Goal: Information Seeking & Learning: Learn about a topic

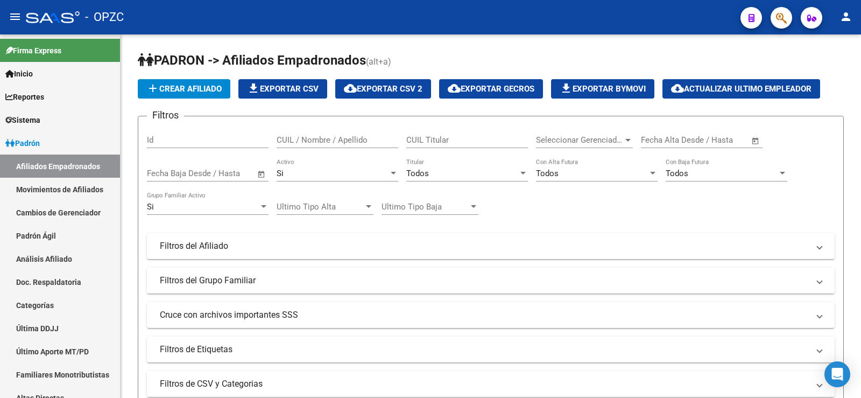
click at [314, 138] on input "CUIL / Nombre / Apellido" at bounding box center [338, 140] width 122 height 10
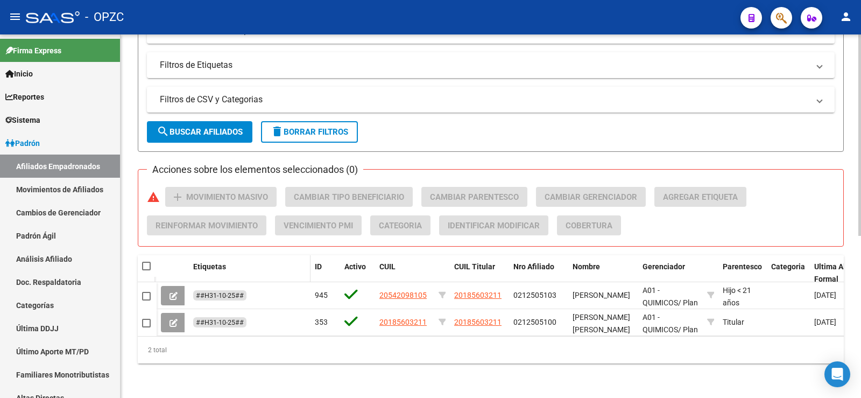
scroll to position [292, 0]
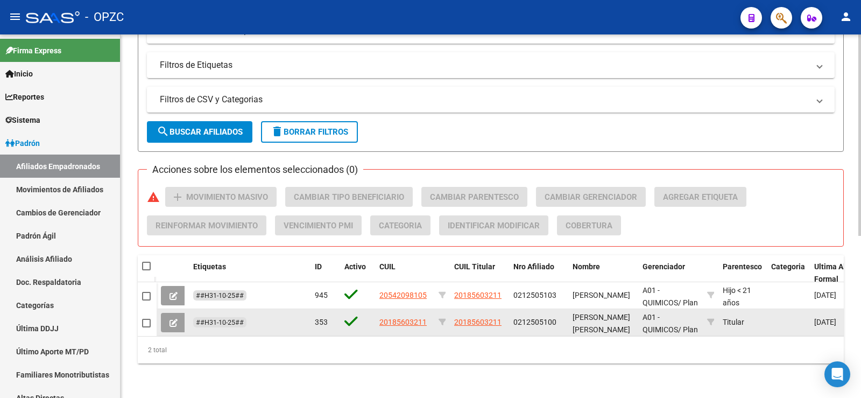
type input "MERLI"
click at [174, 318] on icon at bounding box center [173, 322] width 8 height 8
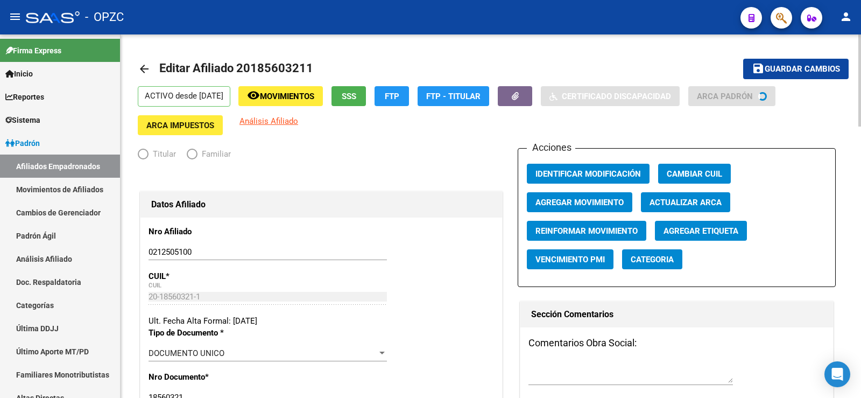
radio input "true"
type input "30-50350872-5"
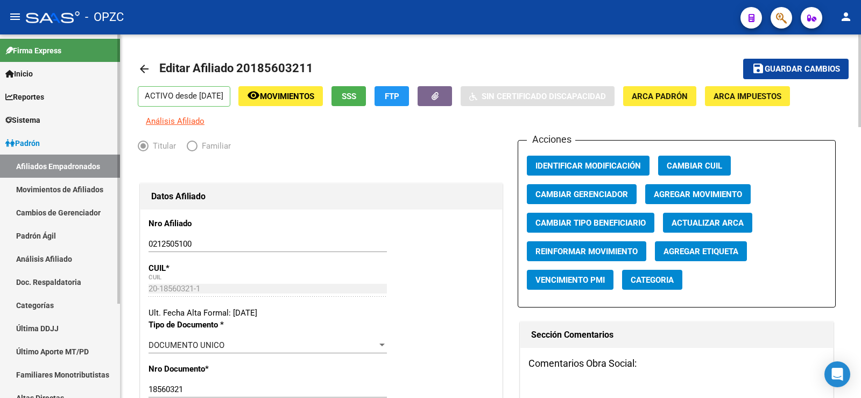
click at [58, 232] on link "Padrón Ágil" at bounding box center [60, 235] width 120 height 23
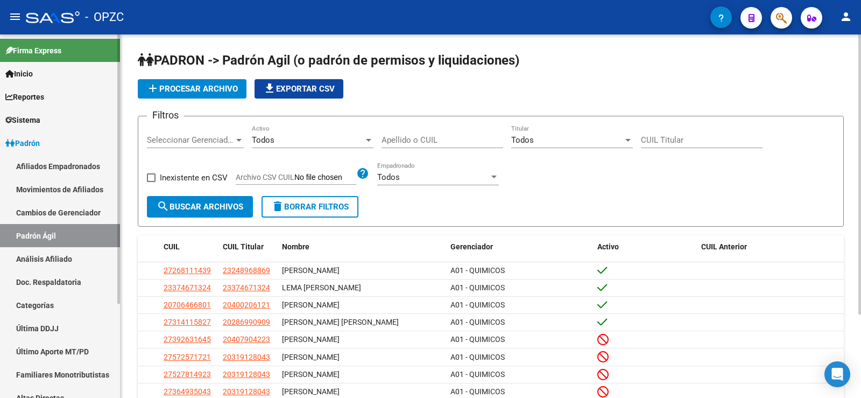
click at [48, 260] on link "Análisis Afiliado" at bounding box center [60, 258] width 120 height 23
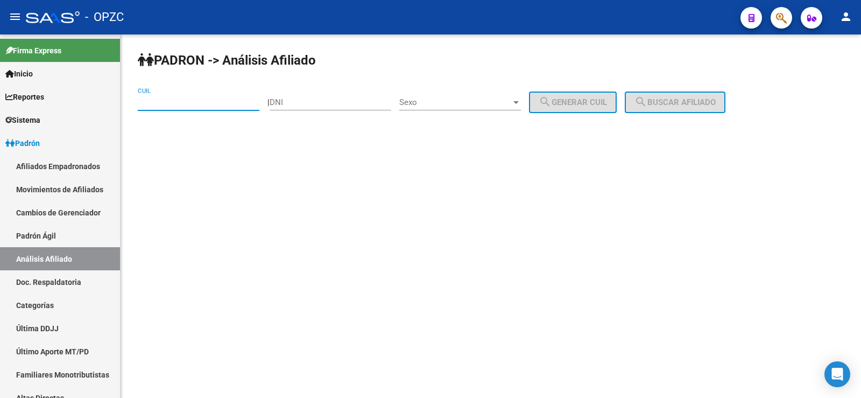
paste input "20-18560321-1"
type input "20-18560321-1"
click at [710, 93] on button "search Buscar afiliado" at bounding box center [675, 102] width 101 height 22
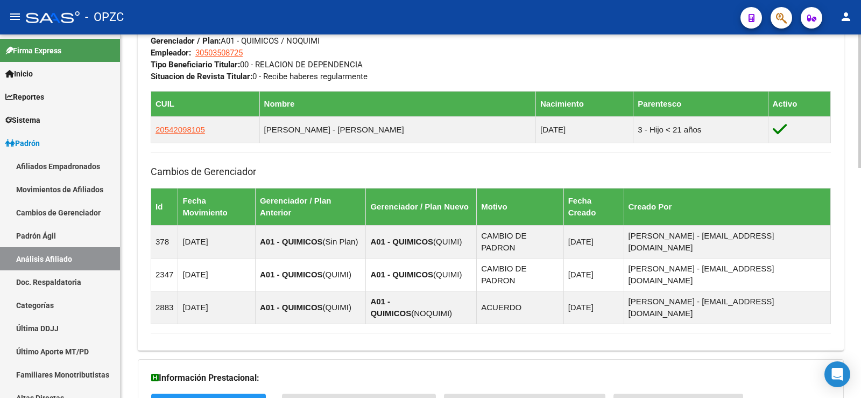
scroll to position [626, 0]
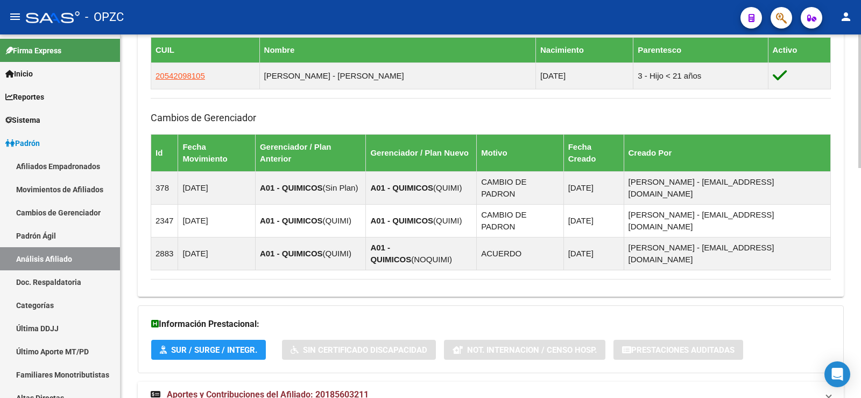
drag, startPoint x: 358, startPoint y: 348, endPoint x: 448, endPoint y: 311, distance: 97.7
click at [359, 389] on span "Aportes y Contribuciones del Afiliado: 20185603211" at bounding box center [268, 394] width 202 height 10
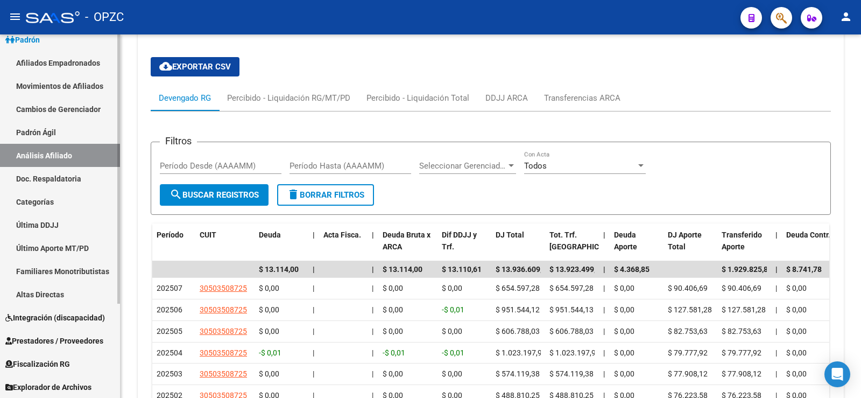
scroll to position [127, 0]
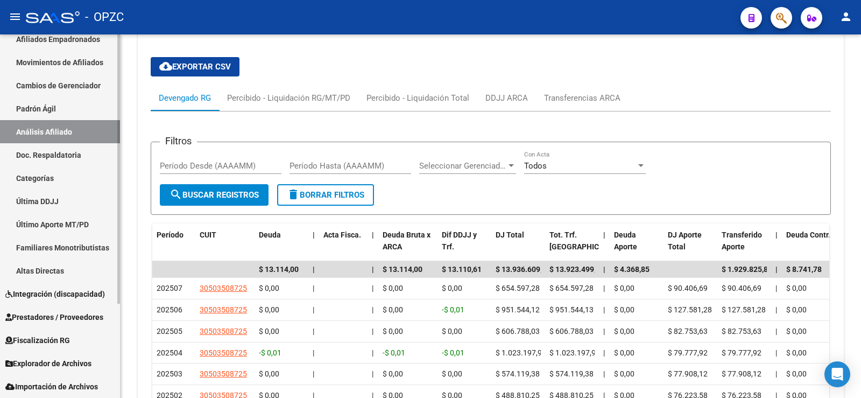
click at [62, 336] on span "Fiscalización RG" at bounding box center [37, 340] width 65 height 12
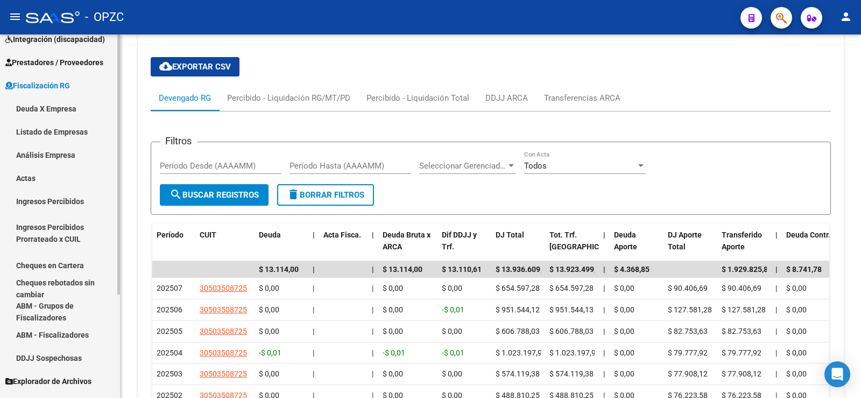
scroll to position [145, 0]
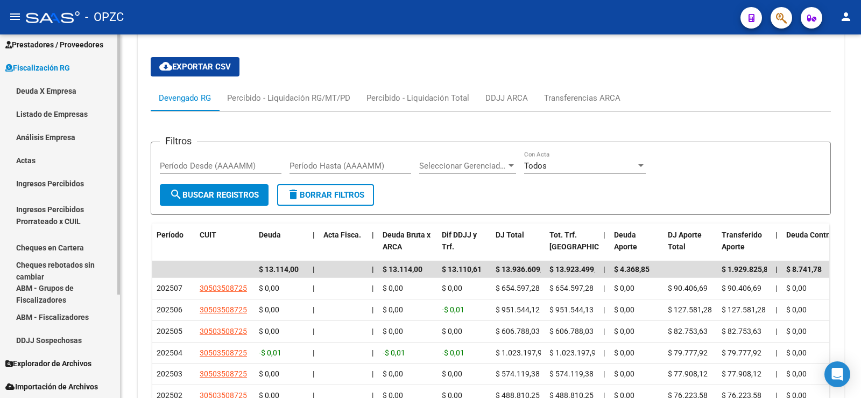
click at [67, 359] on span "Explorador de Archivos" at bounding box center [48, 363] width 86 height 12
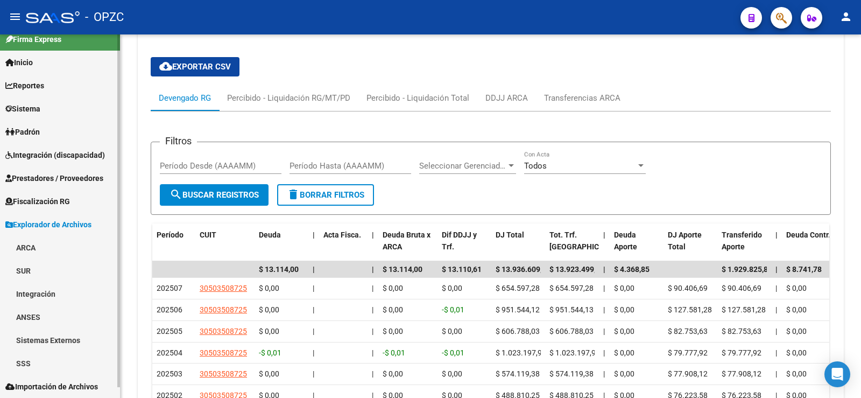
scroll to position [11, 0]
click at [51, 243] on link "ARCA" at bounding box center [60, 247] width 120 height 23
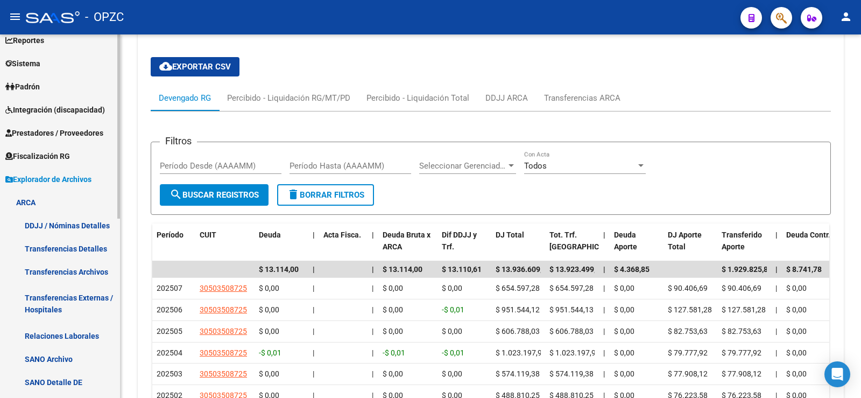
scroll to position [119, 0]
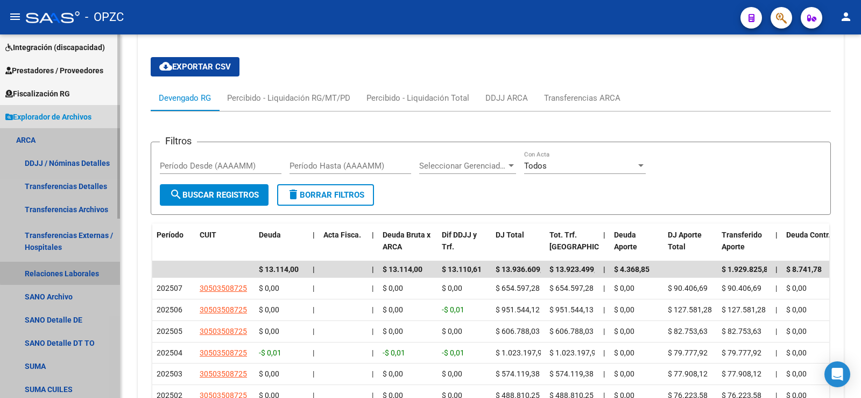
click at [65, 272] on link "Relaciones Laborales" at bounding box center [60, 272] width 120 height 23
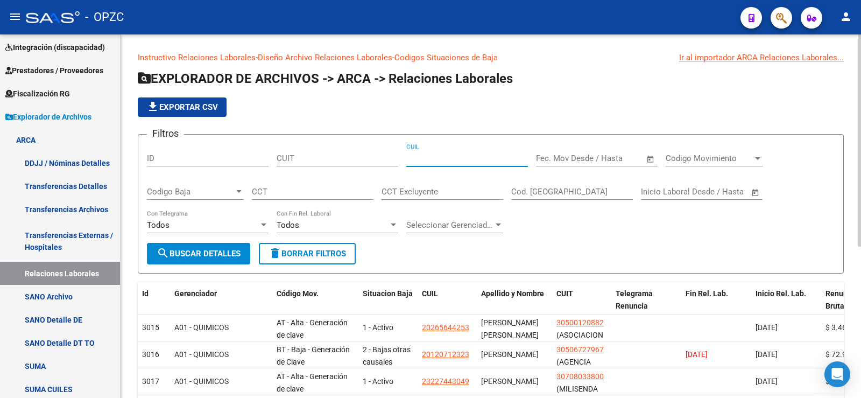
paste input "20-18560321-1"
type input "20-18560321-1"
click at [209, 250] on span "search Buscar Detalles" at bounding box center [199, 254] width 84 height 10
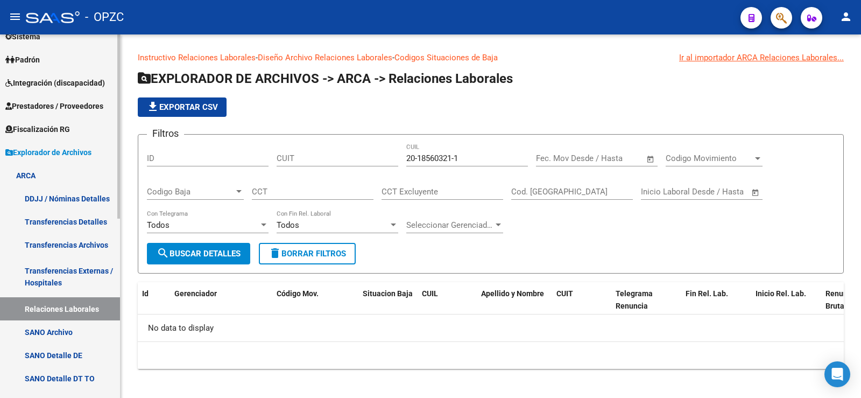
scroll to position [65, 0]
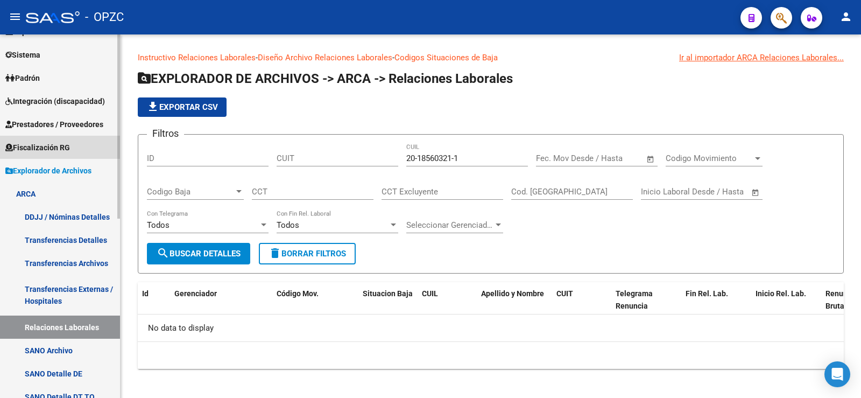
click at [49, 147] on span "Fiscalización RG" at bounding box center [37, 147] width 65 height 12
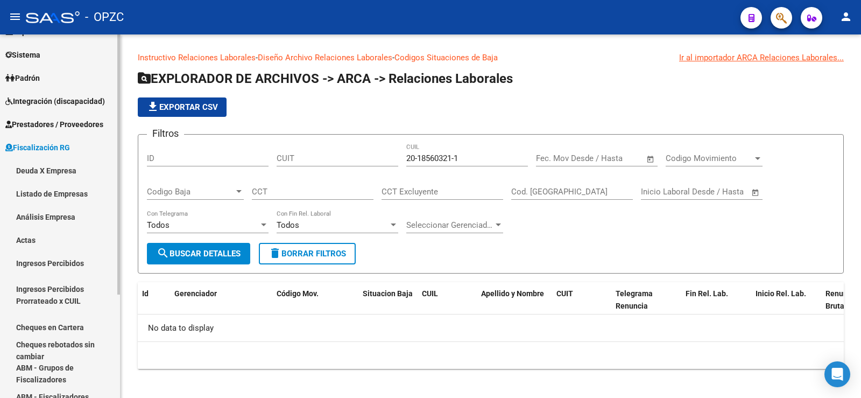
click at [59, 214] on link "Análisis Empresa" at bounding box center [60, 216] width 120 height 23
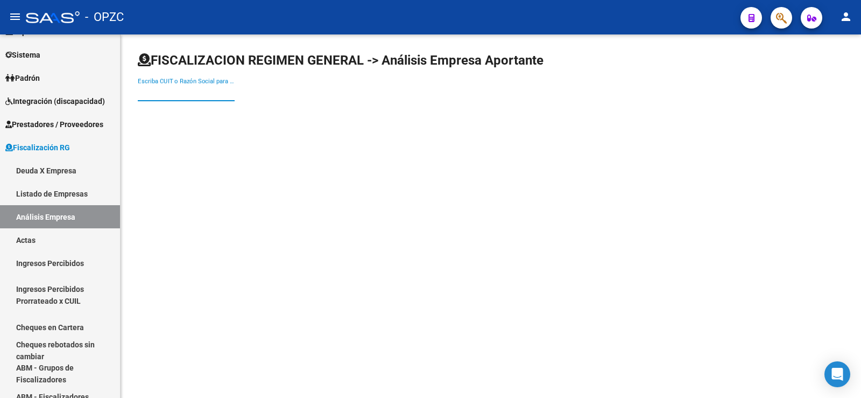
click at [179, 94] on input "Escriba CUIT o Razón Social para buscar" at bounding box center [186, 93] width 97 height 10
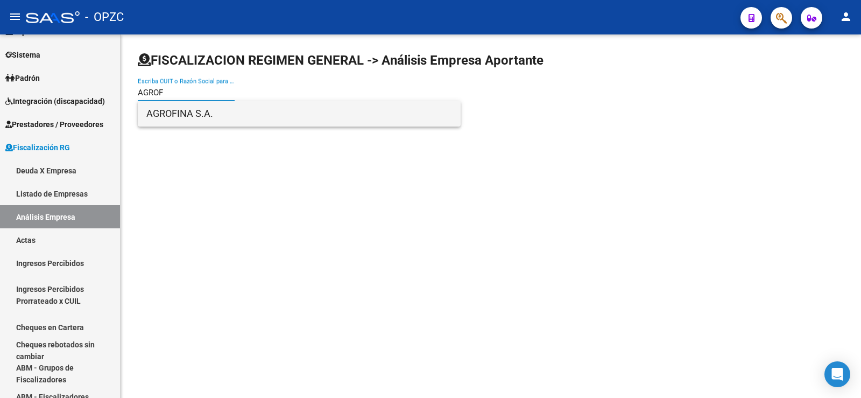
type input "AGROF"
click at [179, 109] on span "AGROFINA S.A." at bounding box center [299, 114] width 306 height 26
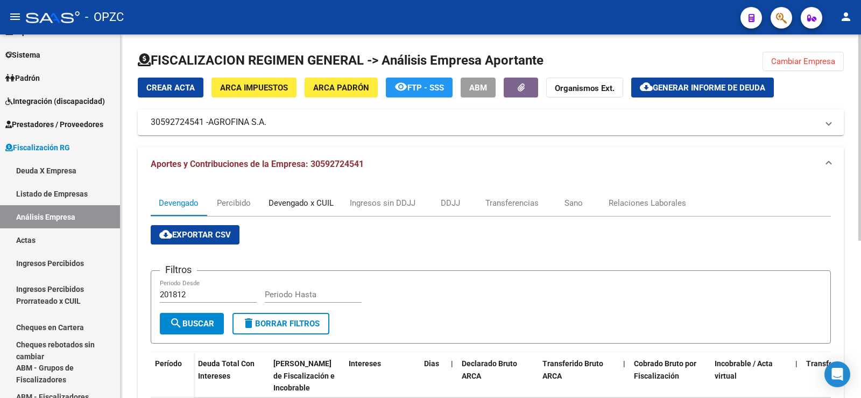
click at [285, 201] on div "Devengado x CUIL" at bounding box center [300, 203] width 65 height 12
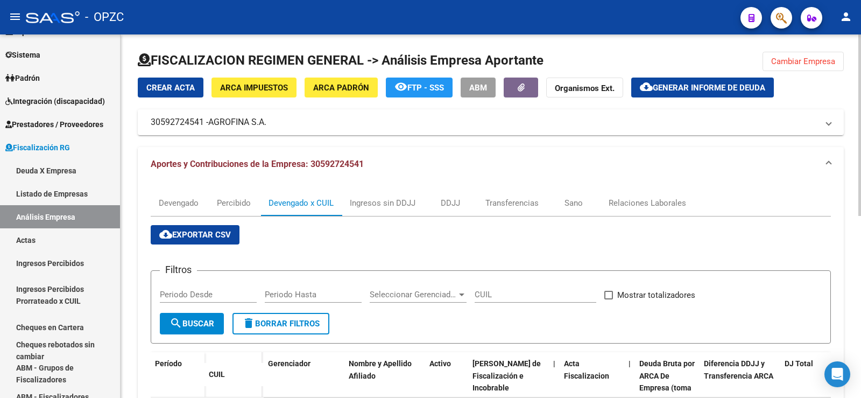
click at [794, 55] on button "Cambiar Empresa" at bounding box center [802, 61] width 81 height 19
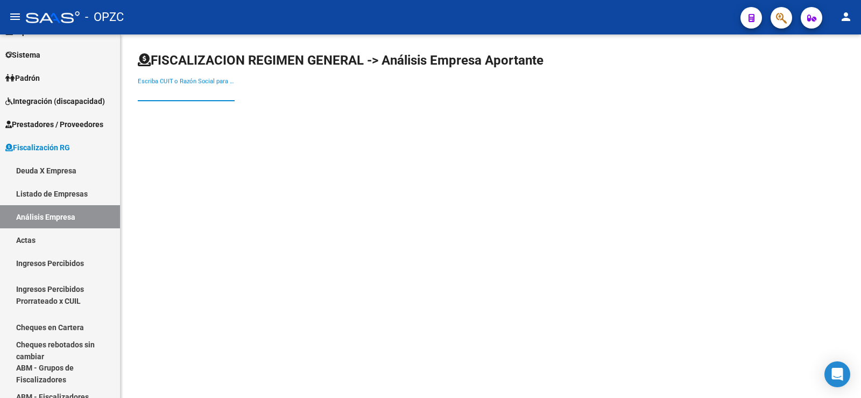
click at [166, 94] on input "Escriba CUIT o Razón Social para buscar" at bounding box center [186, 93] width 97 height 10
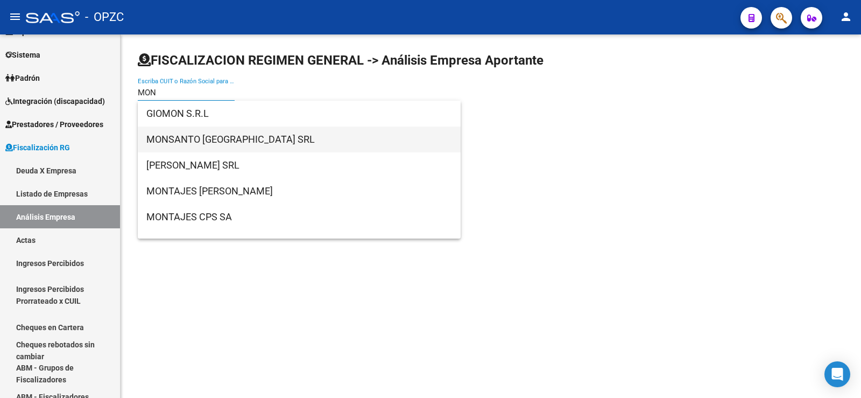
type input "MON"
click at [174, 138] on span "MONSANTO [GEOGRAPHIC_DATA] SRL" at bounding box center [299, 139] width 306 height 26
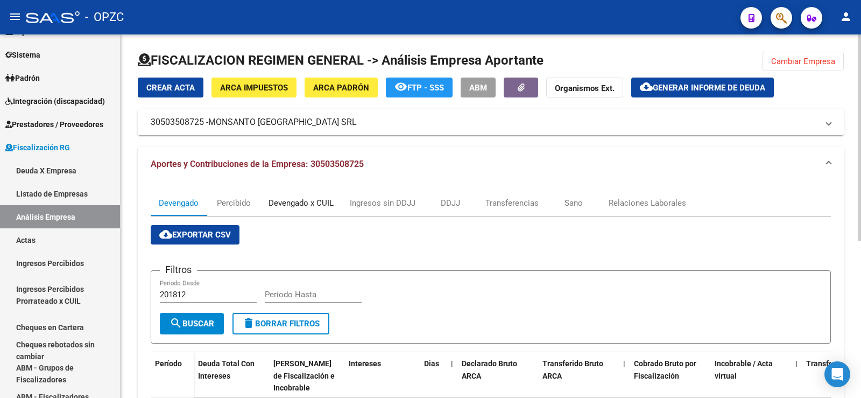
click at [299, 203] on div "Devengado x CUIL" at bounding box center [300, 203] width 65 height 12
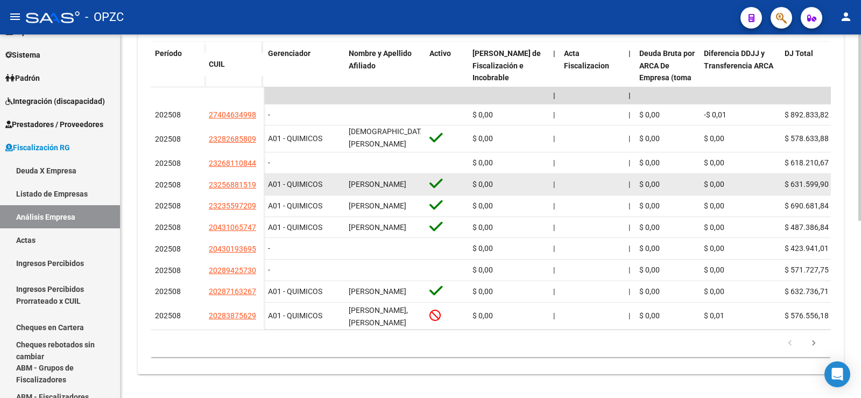
scroll to position [323, 0]
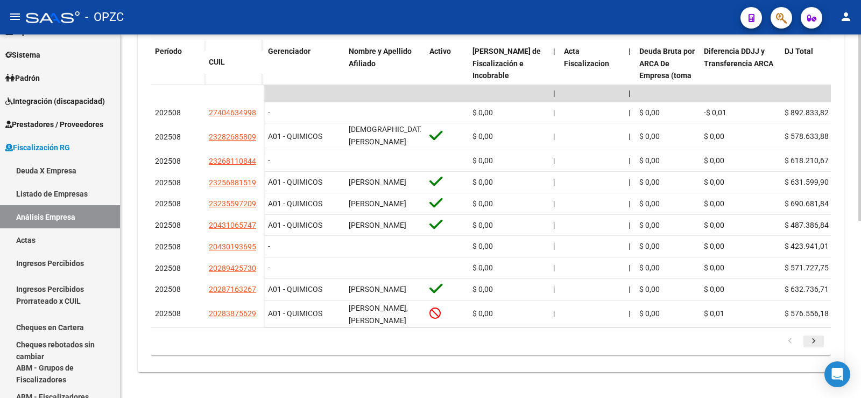
click at [812, 349] on icon "go to next page" at bounding box center [813, 342] width 14 height 13
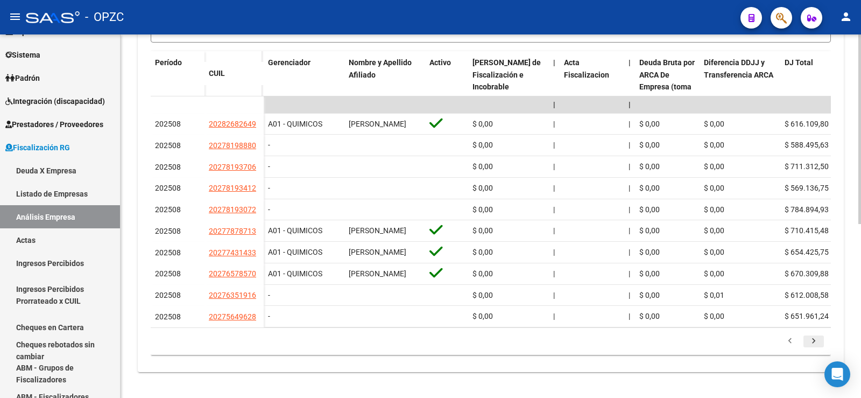
click at [809, 349] on icon "go to next page" at bounding box center [813, 342] width 14 height 13
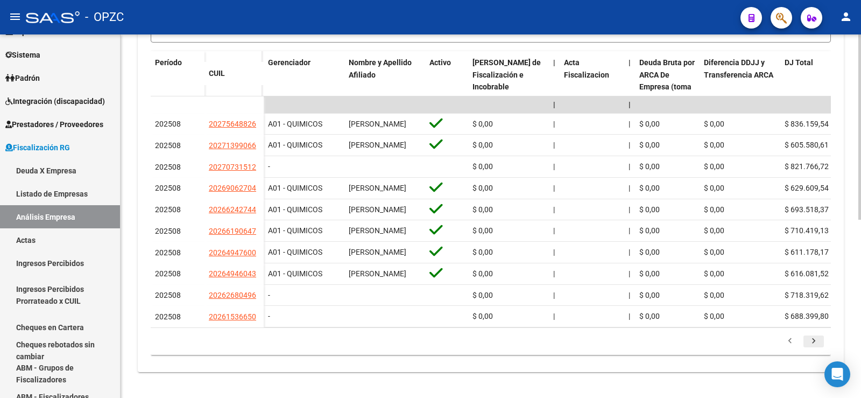
click at [812, 349] on icon "go to next page" at bounding box center [813, 342] width 14 height 13
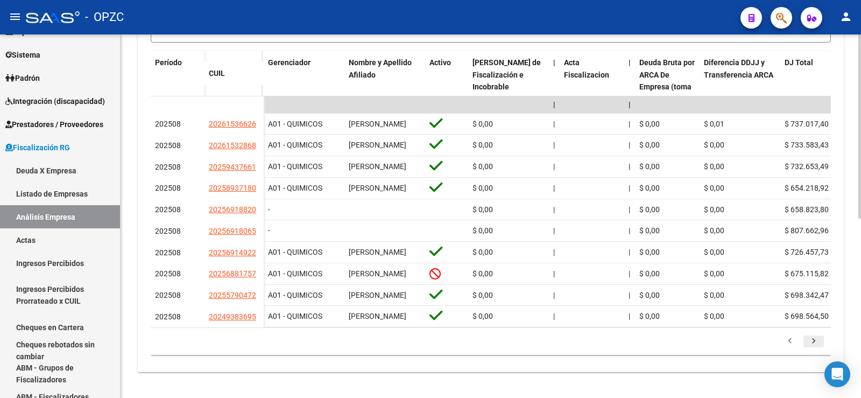
click at [816, 349] on icon "go to next page" at bounding box center [813, 342] width 14 height 13
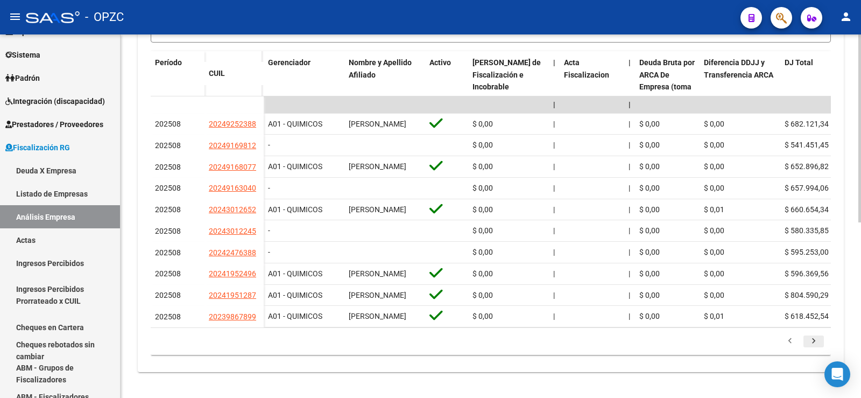
click at [814, 349] on icon "go to next page" at bounding box center [813, 342] width 14 height 13
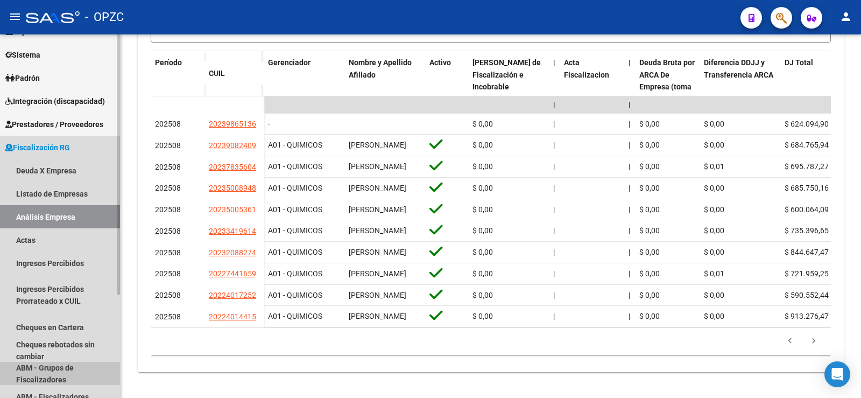
click at [50, 370] on link "ABM - Grupos de Fiscalizadores" at bounding box center [60, 373] width 120 height 23
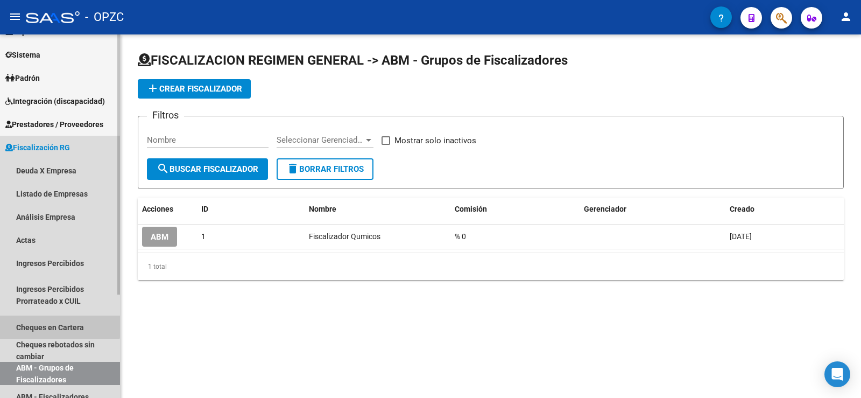
click at [54, 323] on link "Cheques en Cartera" at bounding box center [60, 326] width 120 height 23
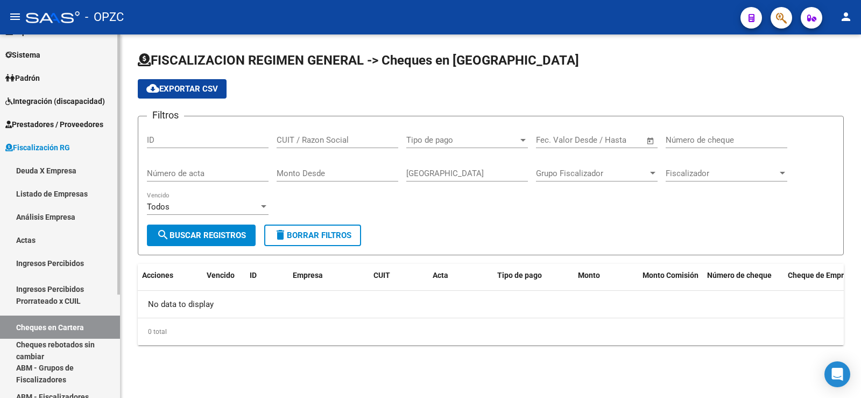
click at [46, 290] on link "Ingresos Percibidos Prorrateado x CUIL" at bounding box center [60, 294] width 120 height 41
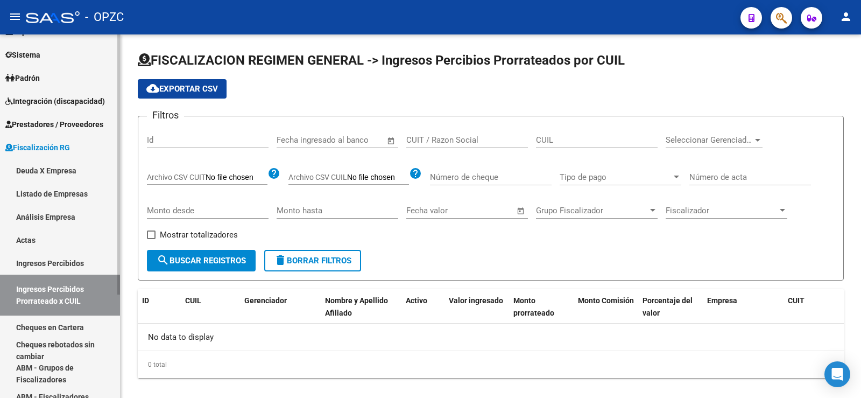
click at [48, 261] on link "Ingresos Percibidos" at bounding box center [60, 262] width 120 height 23
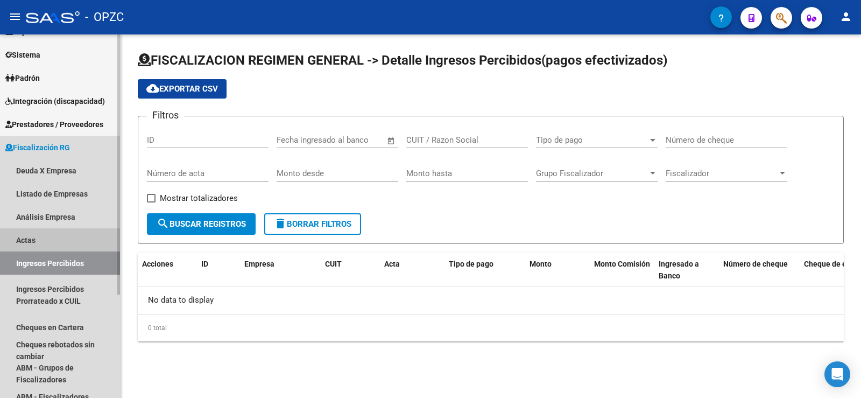
click at [51, 238] on link "Actas" at bounding box center [60, 239] width 120 height 23
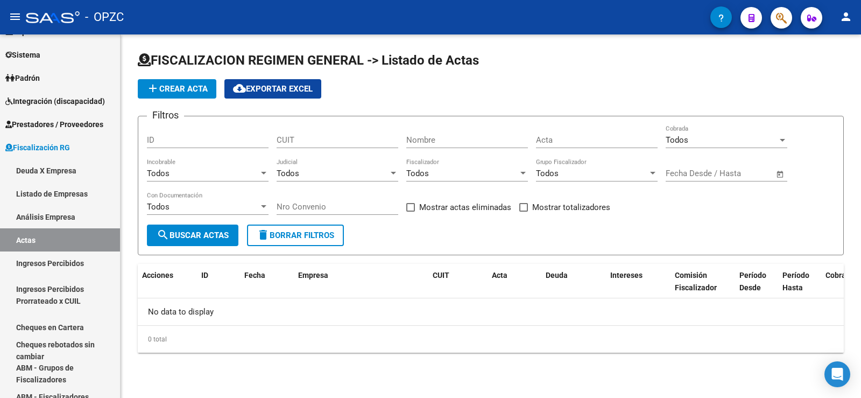
click at [574, 175] on div "Todos" at bounding box center [592, 173] width 112 height 10
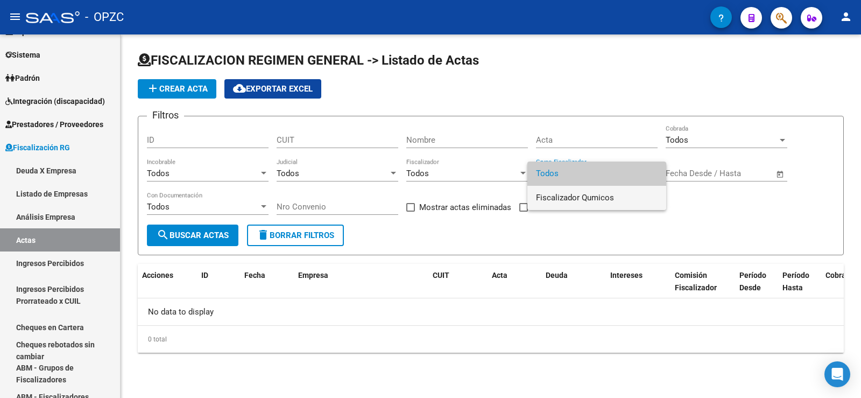
click at [570, 194] on span "Fiscalizador Qumicos" at bounding box center [597, 198] width 122 height 24
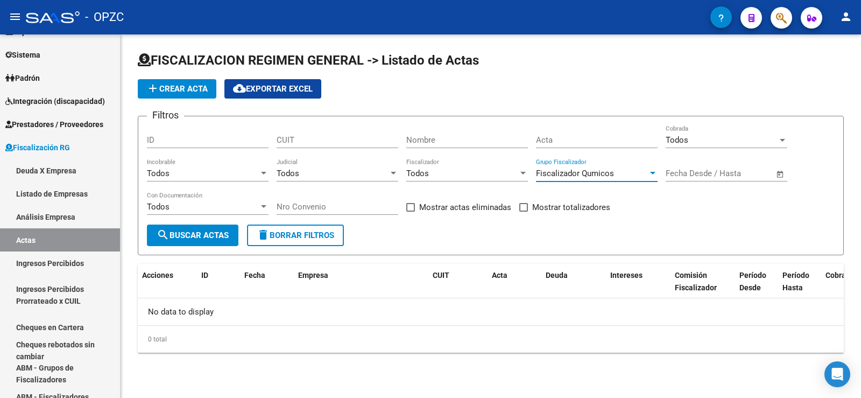
click at [176, 226] on button "search Buscar Actas" at bounding box center [192, 235] width 91 height 22
click at [262, 208] on div at bounding box center [264, 206] width 10 height 9
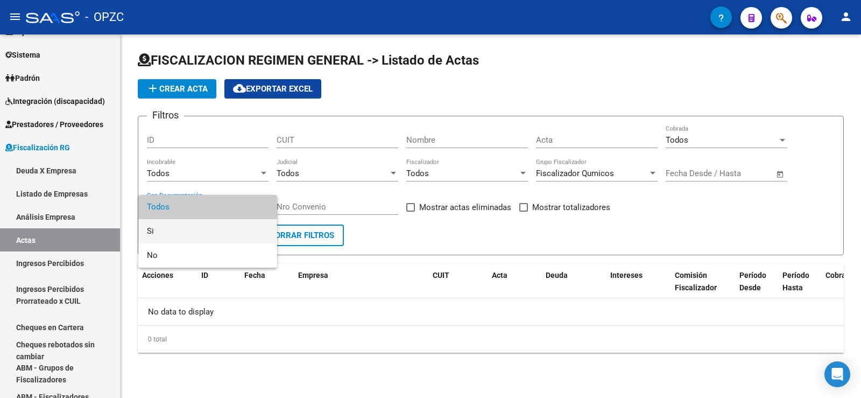
click at [187, 228] on span "Si" at bounding box center [208, 231] width 122 height 24
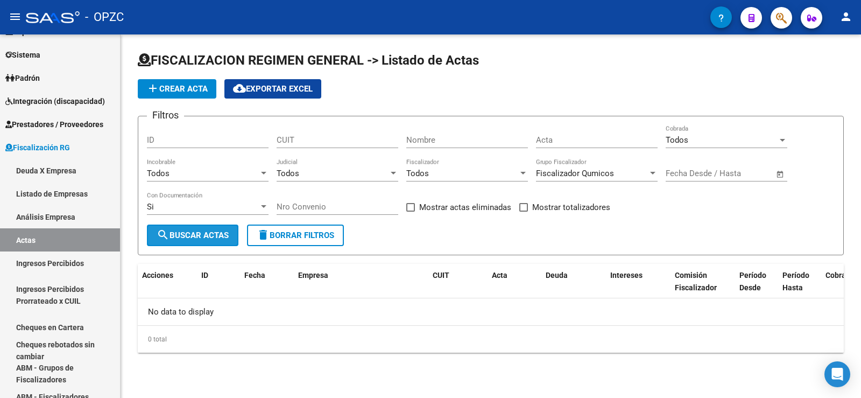
click at [186, 235] on span "search Buscar Actas" at bounding box center [193, 235] width 72 height 10
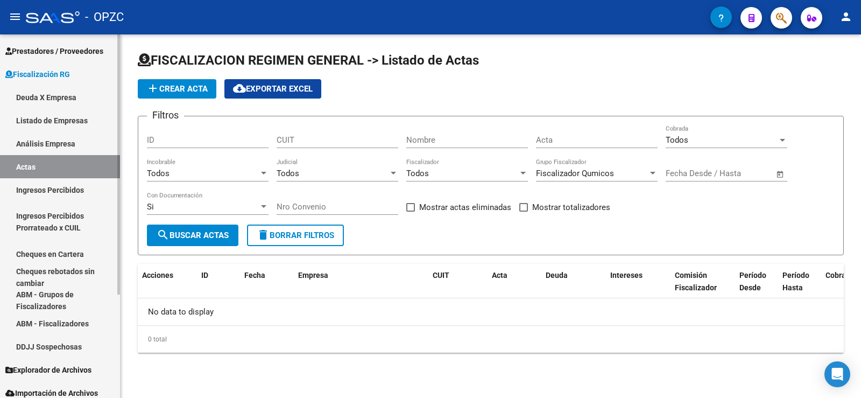
scroll to position [145, 0]
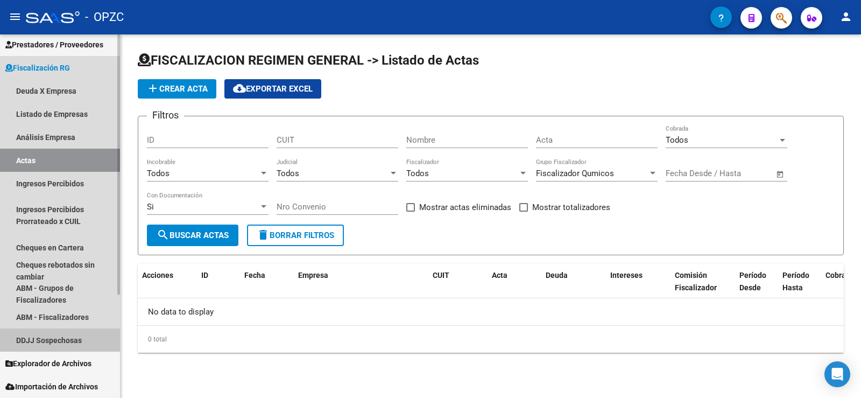
click at [25, 336] on link "DDJJ Sospechosas" at bounding box center [60, 339] width 120 height 23
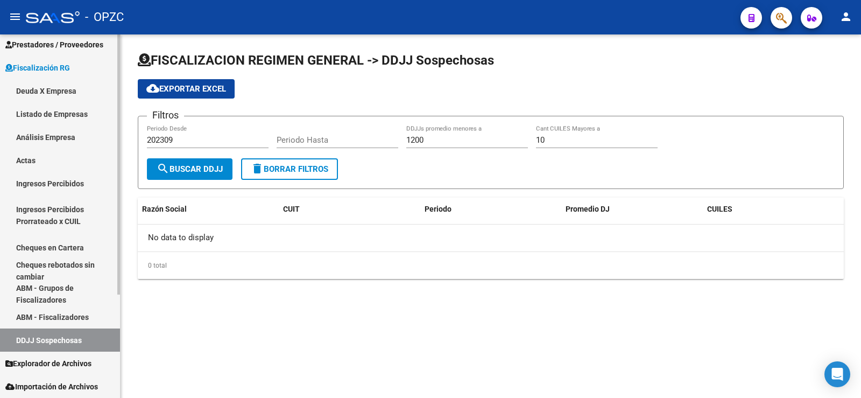
click at [33, 315] on link "ABM - Fiscalizadores" at bounding box center [60, 316] width 120 height 23
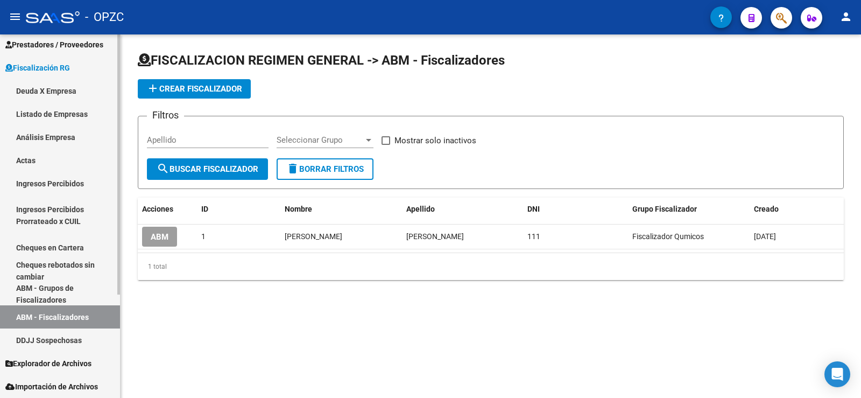
click at [72, 360] on span "Explorador de Archivos" at bounding box center [48, 363] width 86 height 12
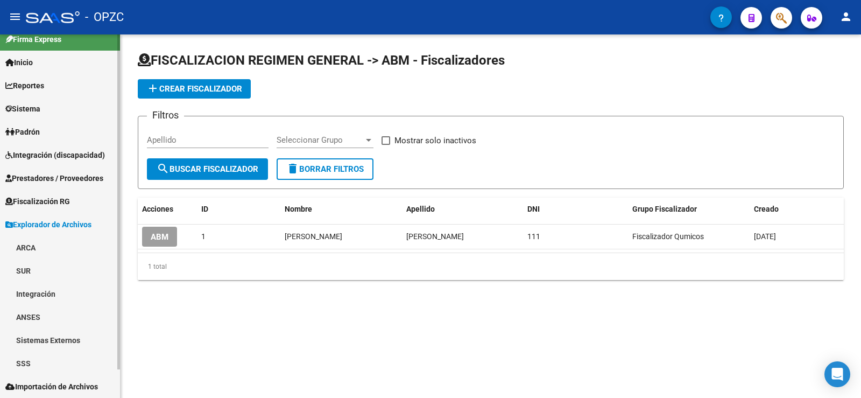
scroll to position [11, 0]
click at [68, 316] on link "ANSES" at bounding box center [60, 316] width 120 height 23
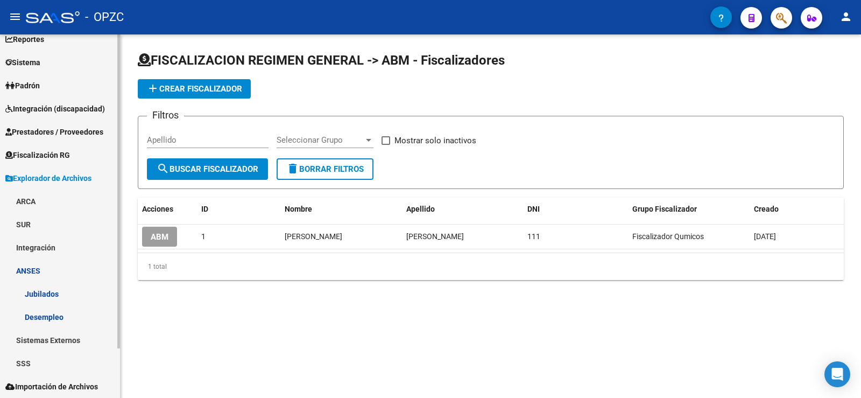
click at [53, 314] on link "Desempleo" at bounding box center [60, 316] width 120 height 23
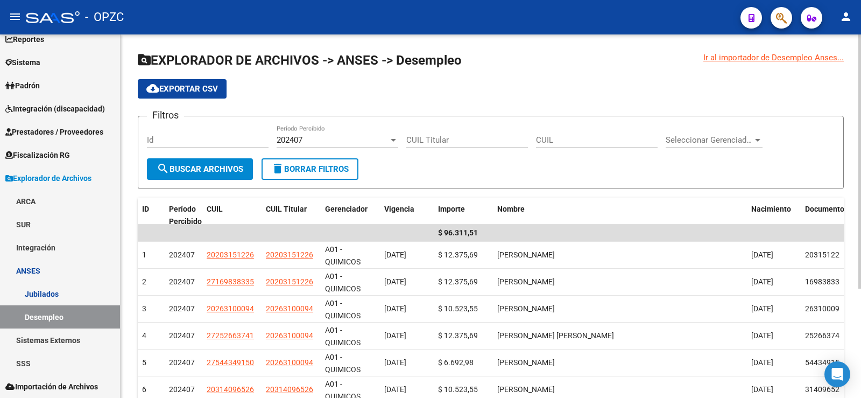
click at [364, 140] on div "202407" at bounding box center [333, 140] width 112 height 10
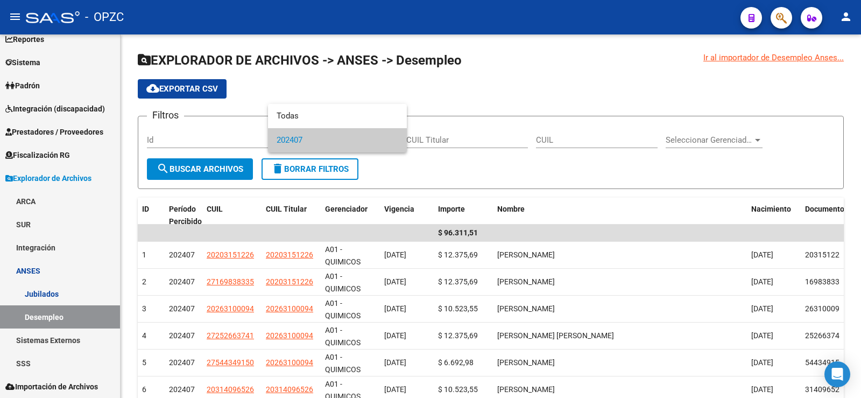
click at [462, 168] on div at bounding box center [430, 199] width 861 height 398
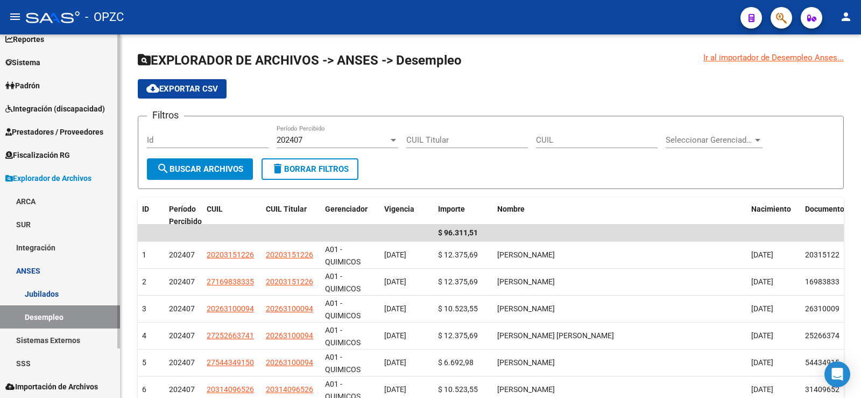
click at [59, 288] on link "Jubilados" at bounding box center [60, 293] width 120 height 23
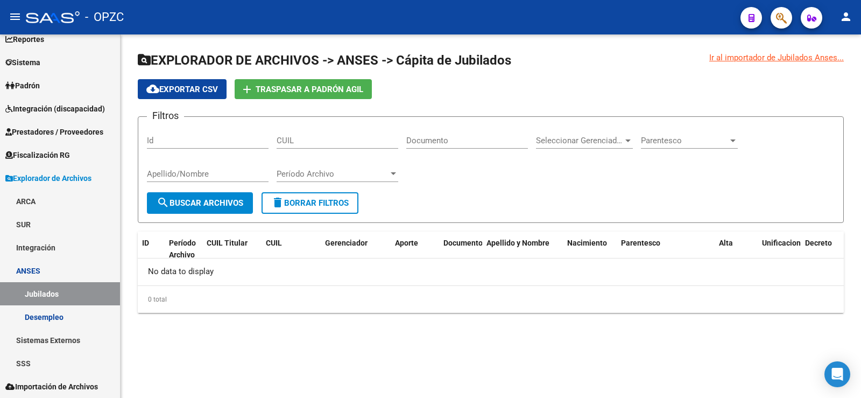
click at [384, 171] on span "Período Archivo" at bounding box center [333, 174] width 112 height 10
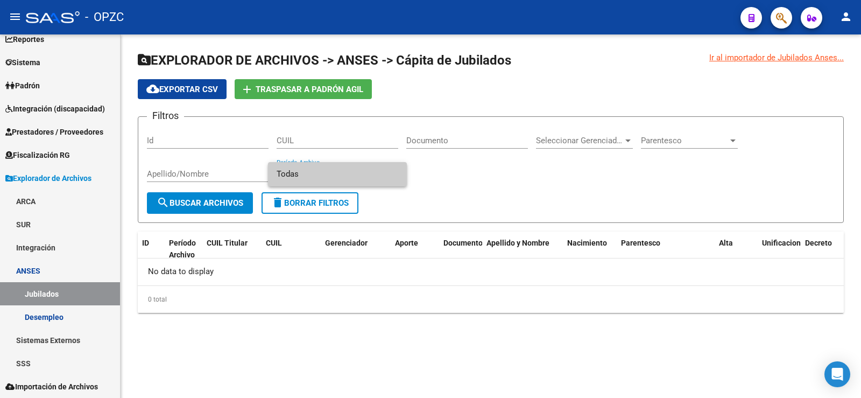
click at [384, 171] on span "Todas" at bounding box center [338, 174] width 122 height 24
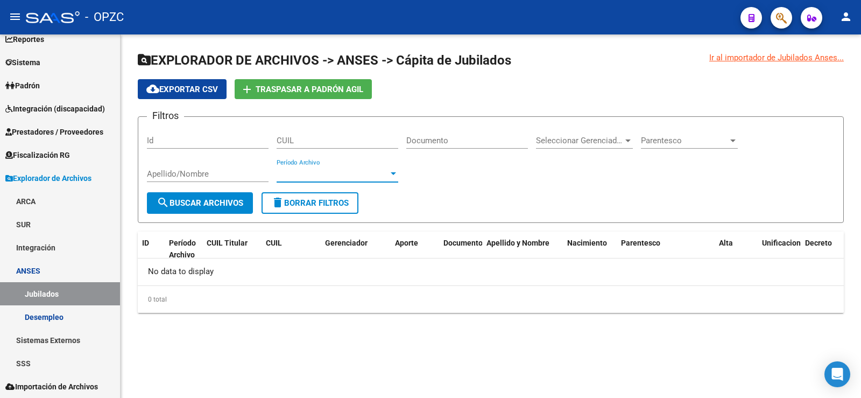
click at [601, 139] on span "Seleccionar Gerenciador" at bounding box center [579, 141] width 87 height 10
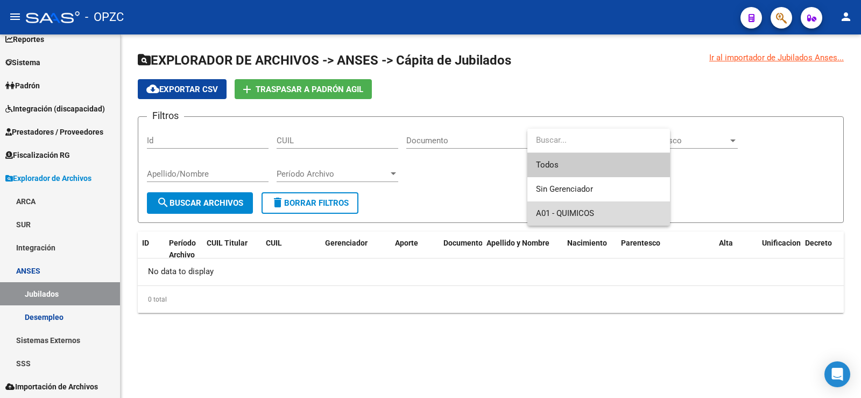
click at [564, 204] on span "A01 - QUIMICOS" at bounding box center [598, 213] width 125 height 24
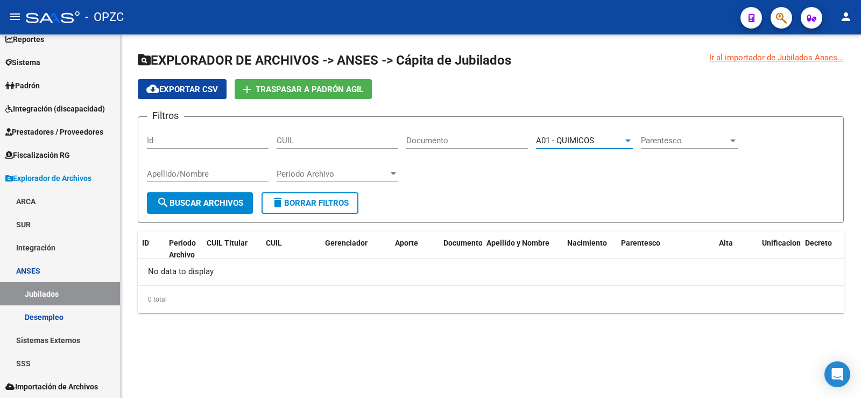
click at [220, 198] on span "search Buscar Archivos" at bounding box center [200, 203] width 87 height 10
click at [38, 335] on link "Sistemas Externos" at bounding box center [60, 339] width 120 height 23
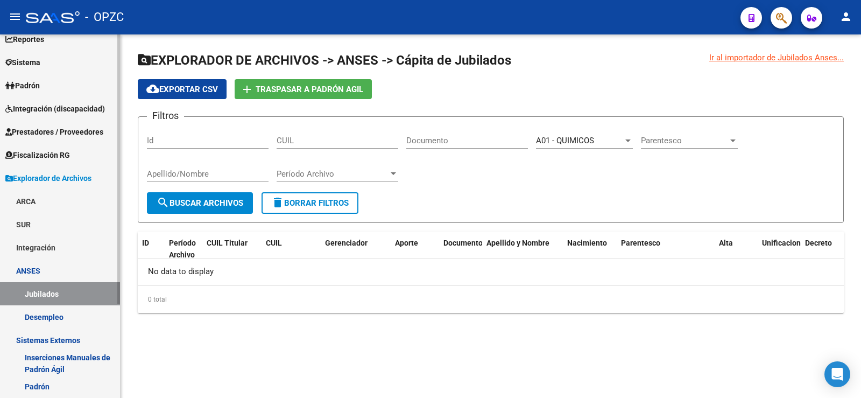
scroll to position [111, 0]
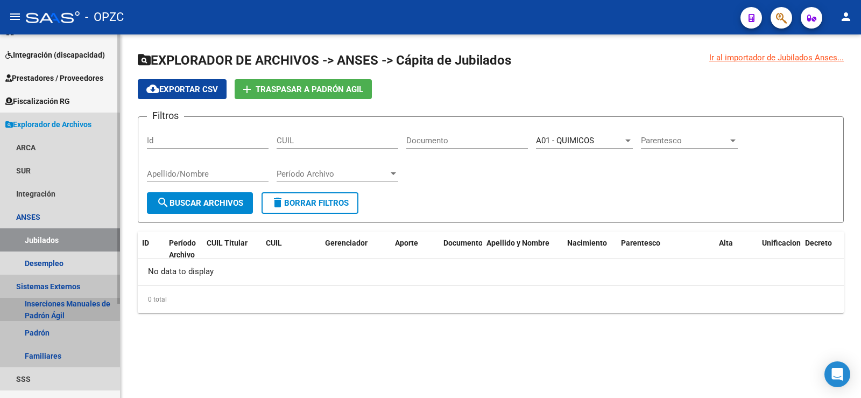
click at [52, 306] on link "Inserciones Manuales de Padrón Ágil" at bounding box center [60, 308] width 120 height 23
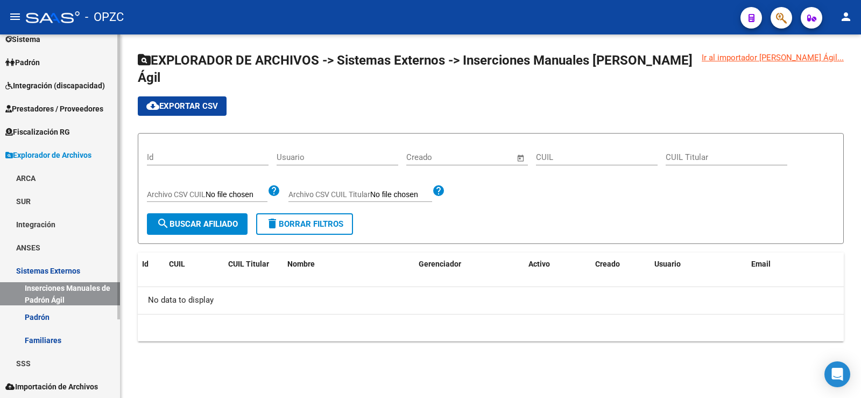
scroll to position [81, 0]
click at [51, 317] on link "Padrón" at bounding box center [60, 316] width 120 height 23
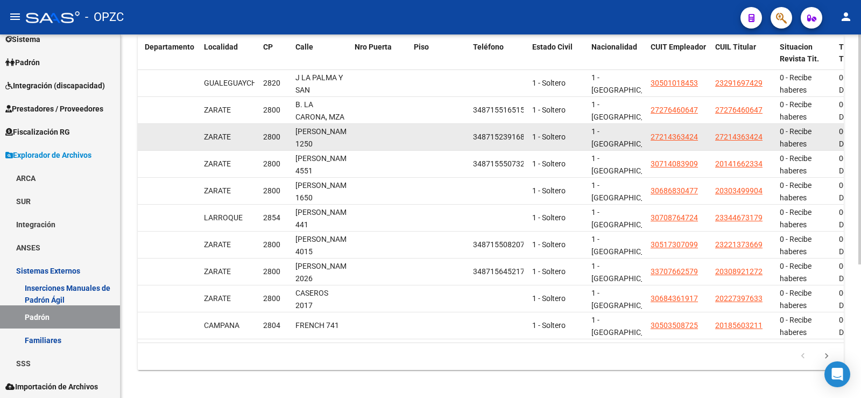
scroll to position [210, 0]
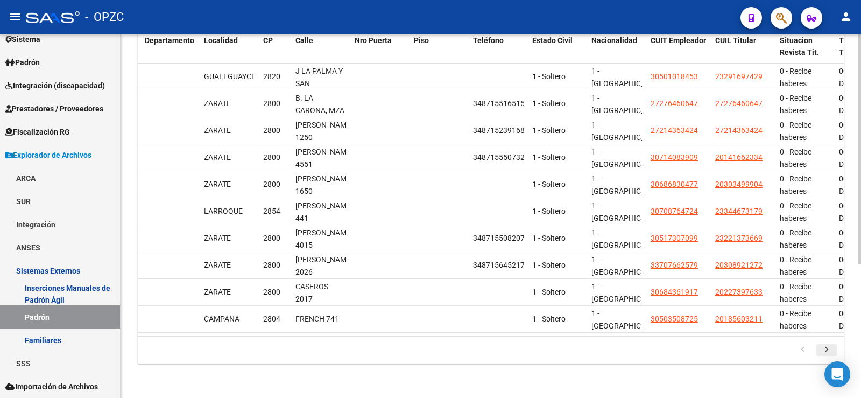
click at [827, 347] on icon "go to next page" at bounding box center [826, 350] width 14 height 13
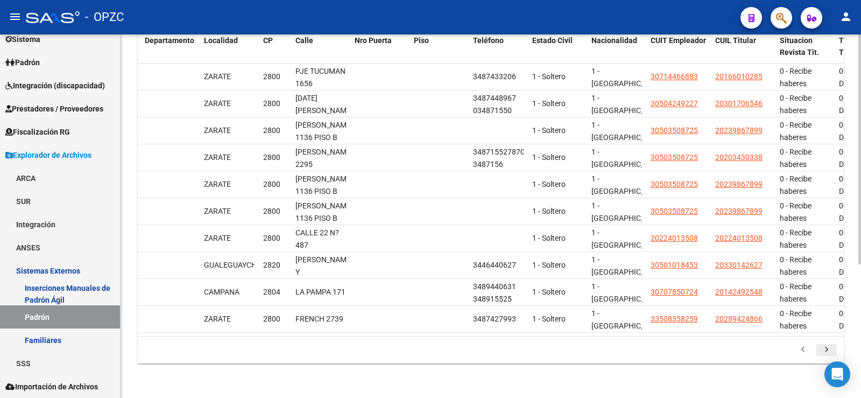
click at [824, 347] on icon "go to next page" at bounding box center [826, 350] width 14 height 13
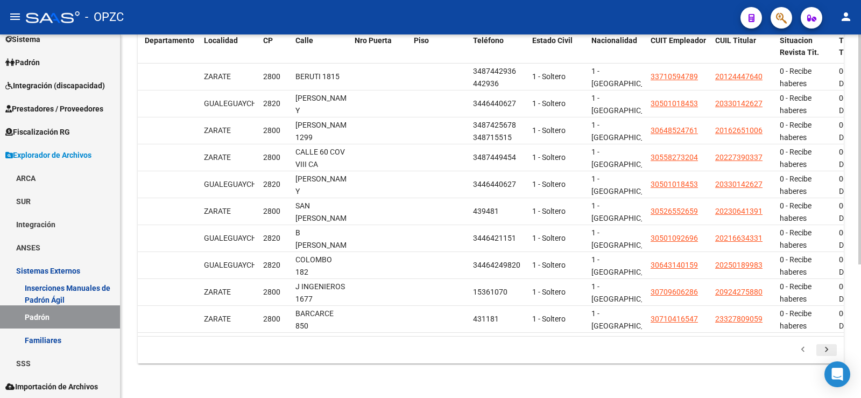
click at [824, 346] on icon "go to next page" at bounding box center [826, 350] width 14 height 13
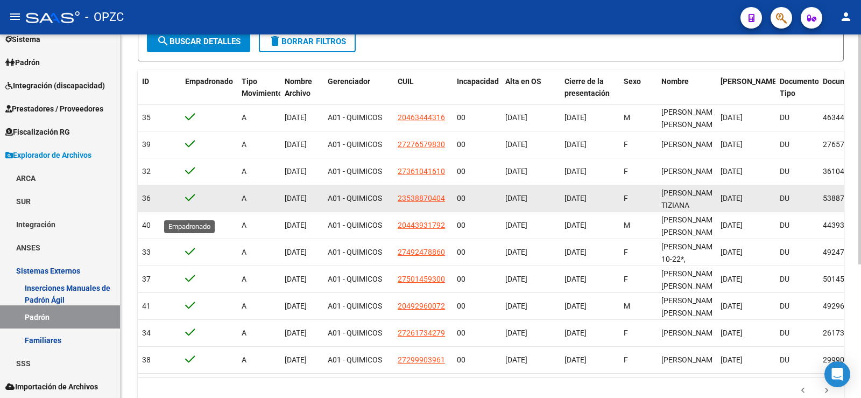
scroll to position [0, 0]
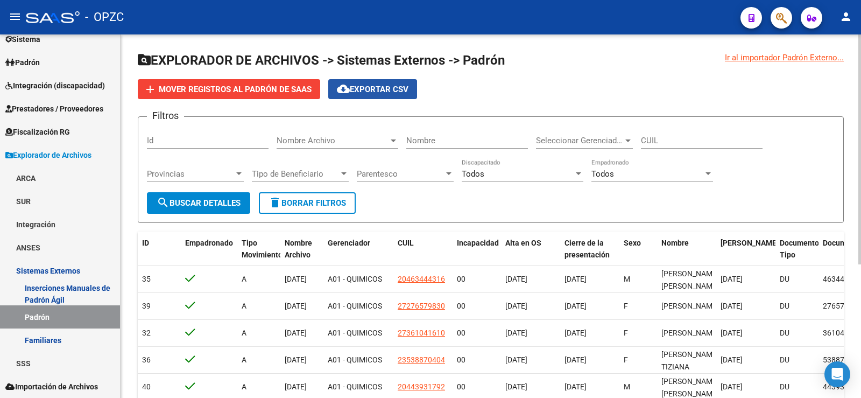
click at [362, 91] on span "cloud_download Exportar CSV" at bounding box center [373, 89] width 72 height 10
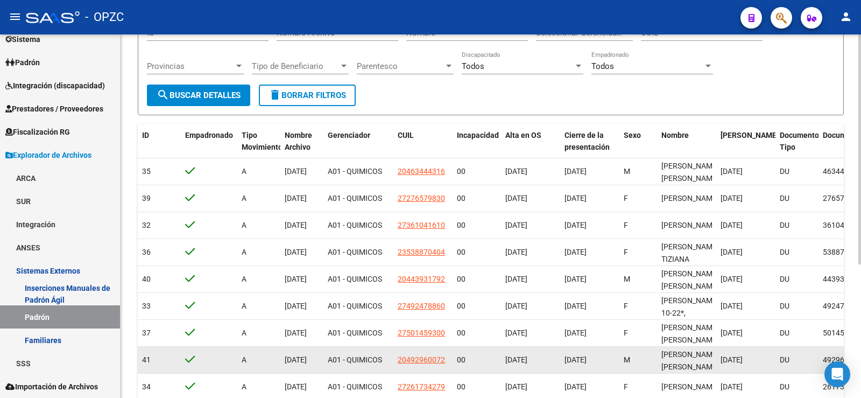
scroll to position [54, 0]
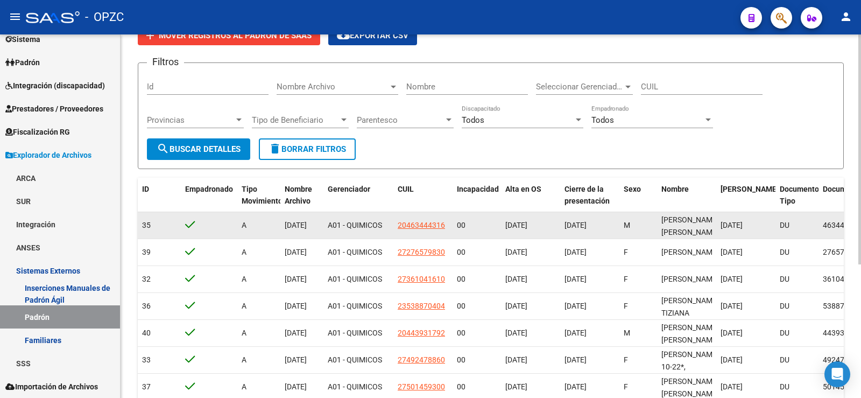
click at [148, 224] on span "35" at bounding box center [146, 225] width 9 height 9
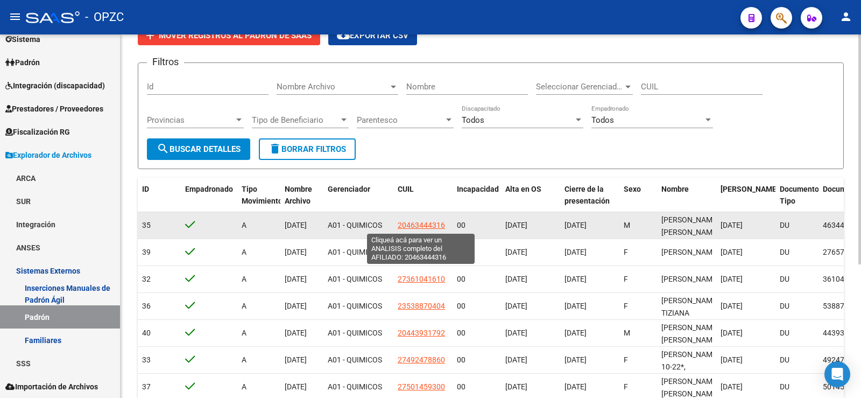
scroll to position [108, 0]
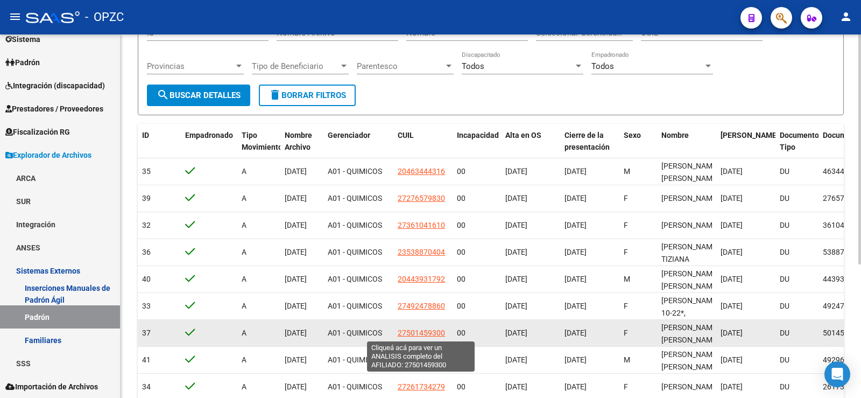
click at [429, 334] on span "27501459300" at bounding box center [421, 332] width 47 height 9
type textarea "27501459300"
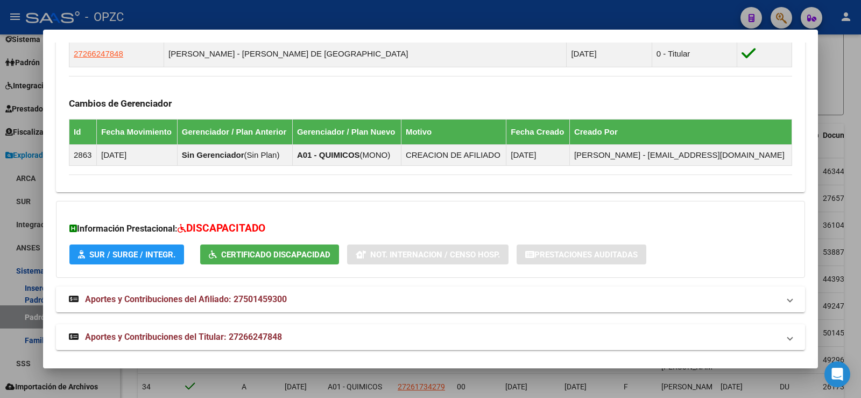
scroll to position [649, 0]
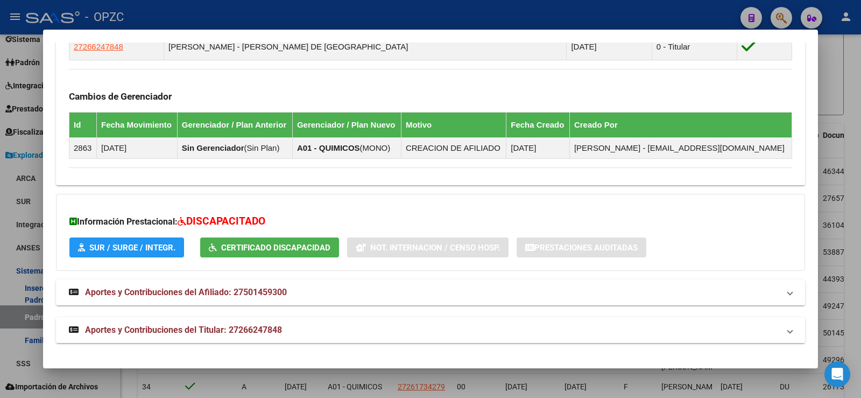
click at [276, 290] on span "Aportes y Contribuciones del Afiliado: 27501459300" at bounding box center [186, 292] width 202 height 10
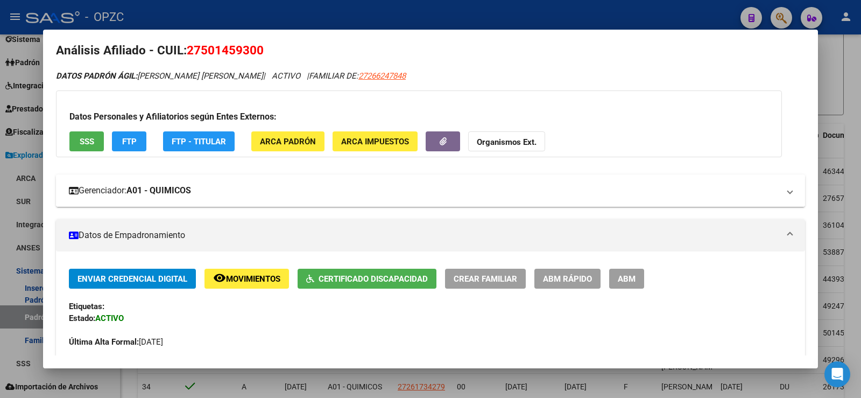
scroll to position [3, 0]
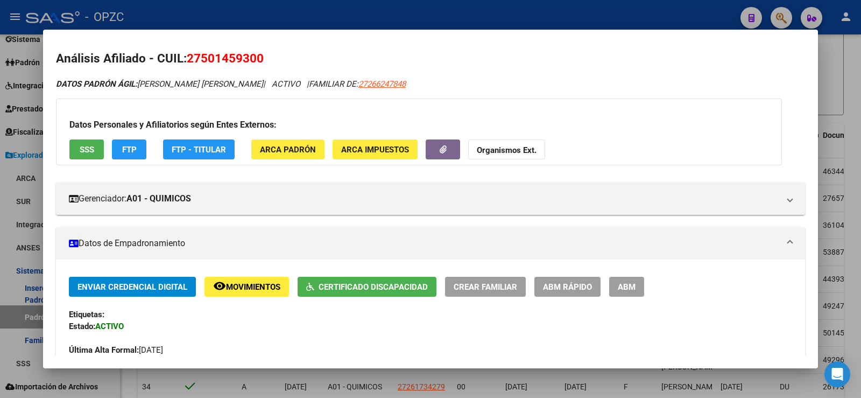
click at [620, 282] on span "ABM" at bounding box center [627, 287] width 18 height 10
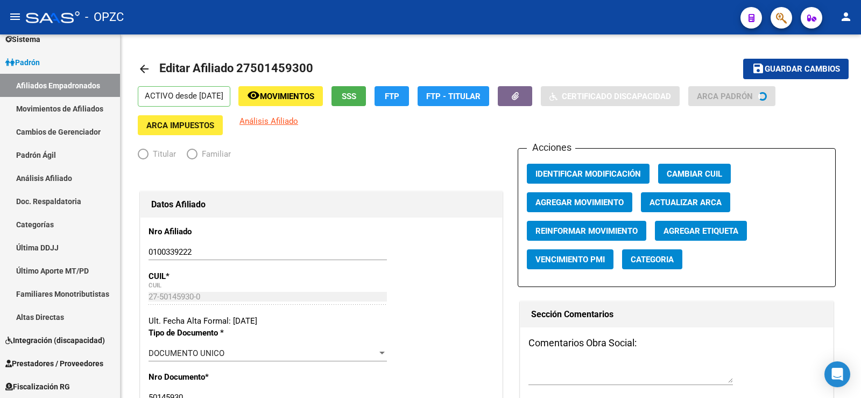
radio input "true"
type input "27-26624784-8"
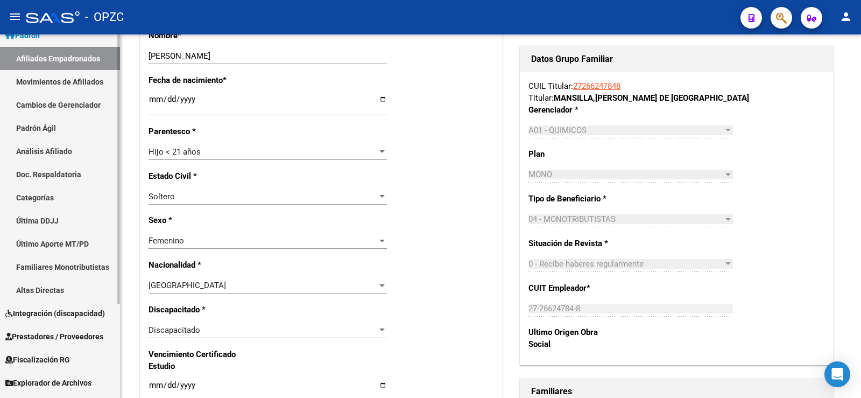
scroll to position [127, 0]
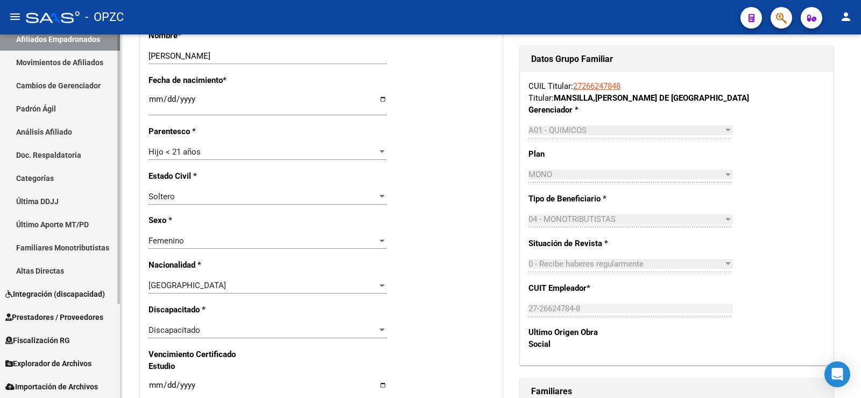
click at [60, 386] on span "Importación de Archivos" at bounding box center [51, 386] width 93 height 12
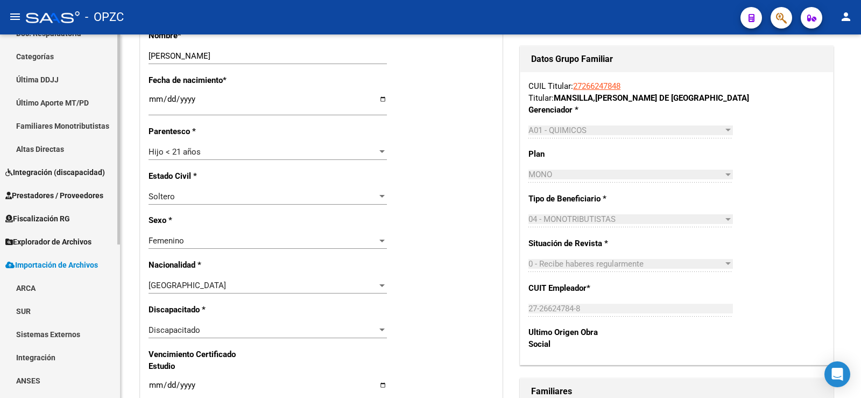
scroll to position [266, 0]
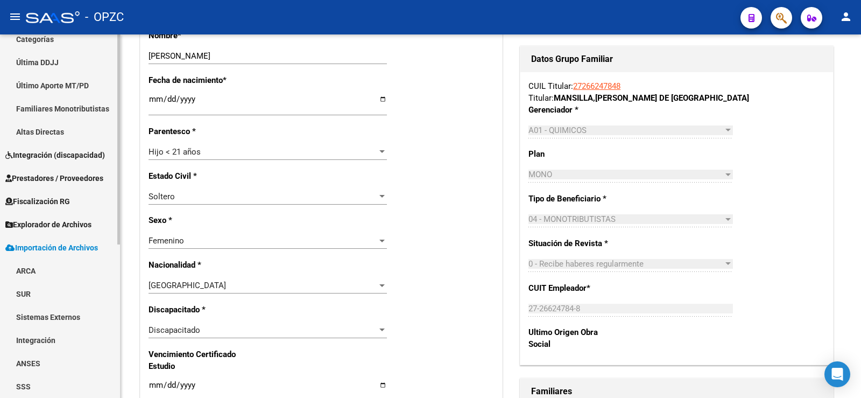
click at [53, 265] on link "ARCA" at bounding box center [60, 270] width 120 height 23
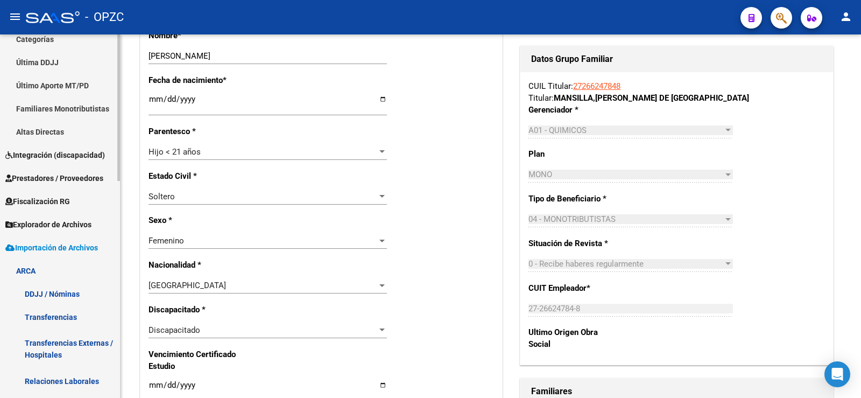
scroll to position [320, 0]
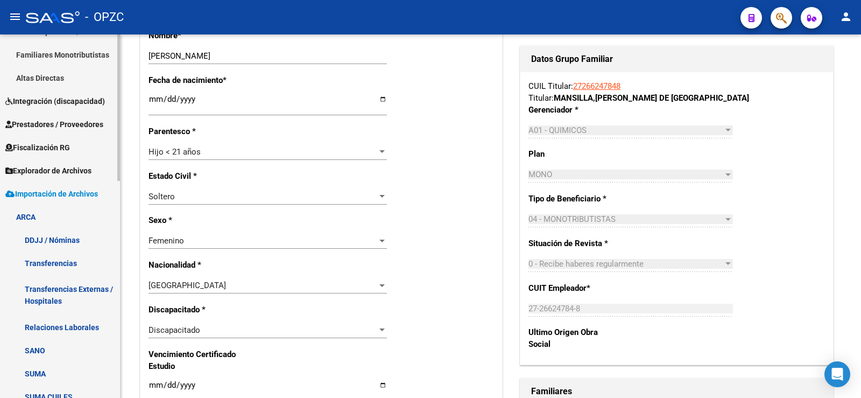
click at [56, 328] on link "Relaciones Laborales" at bounding box center [60, 326] width 120 height 23
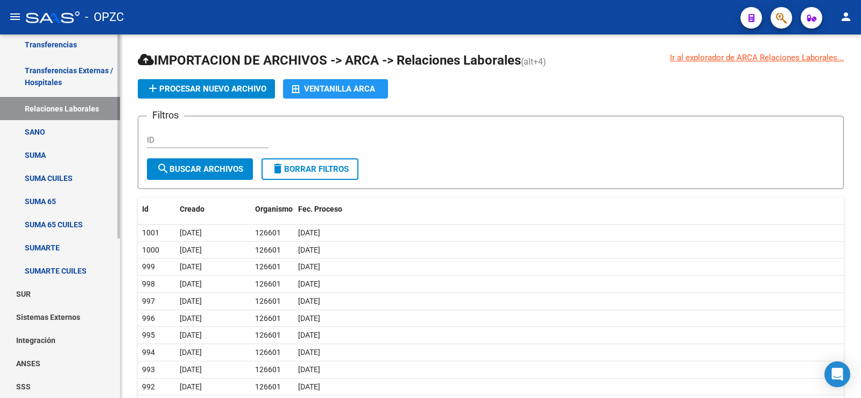
scroll to position [284, 0]
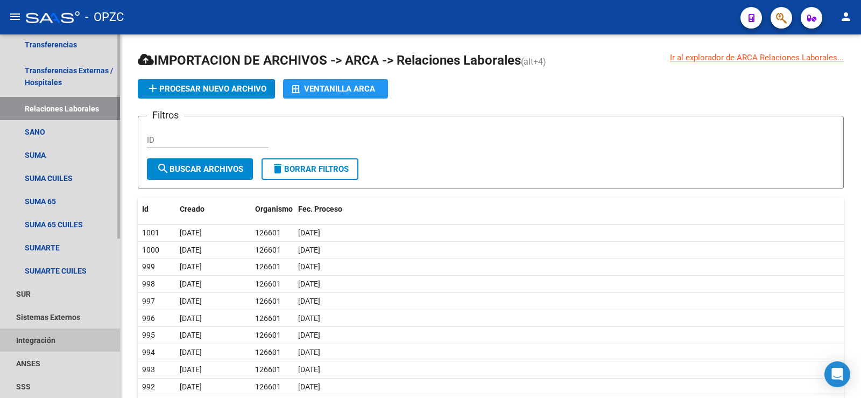
click at [55, 337] on link "Integración" at bounding box center [60, 339] width 120 height 23
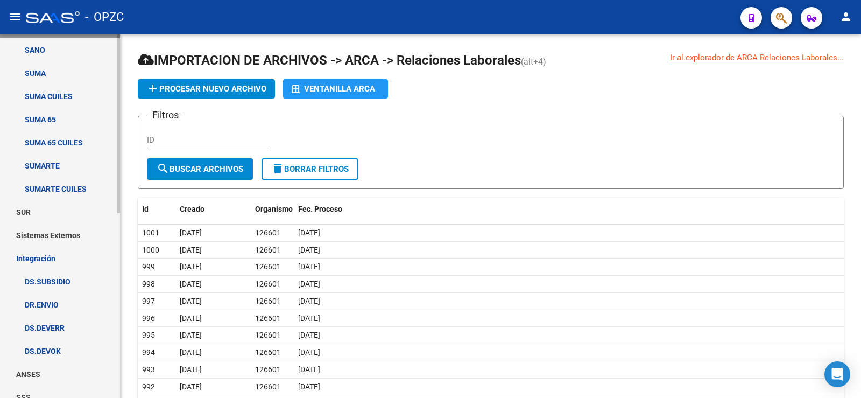
scroll to position [376, 0]
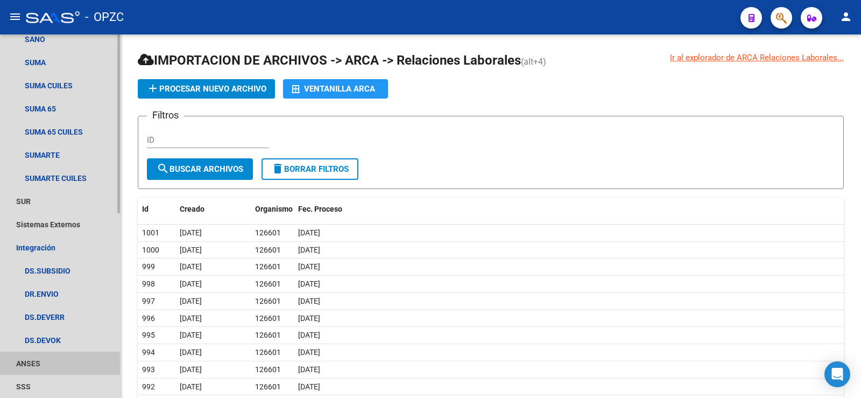
click at [48, 360] on link "ANSES" at bounding box center [60, 362] width 120 height 23
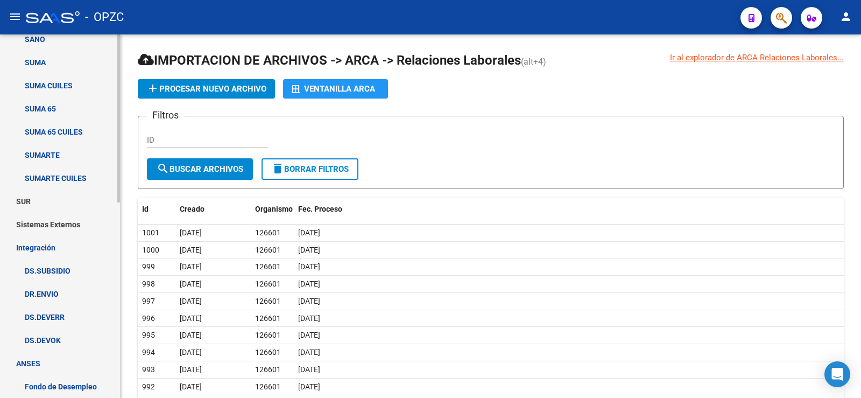
scroll to position [422, 0]
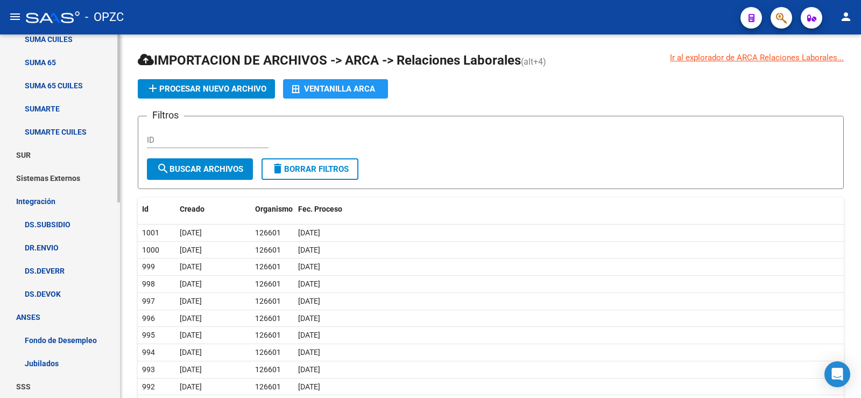
click at [55, 337] on link "Fondo de Desempleo" at bounding box center [60, 339] width 120 height 23
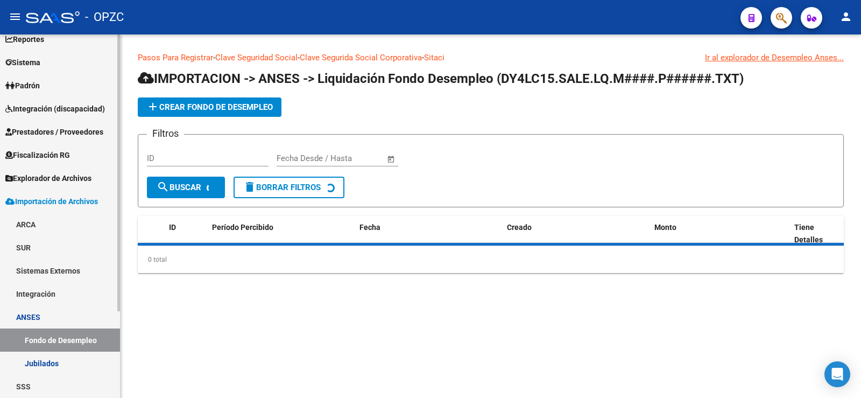
scroll to position [58, 0]
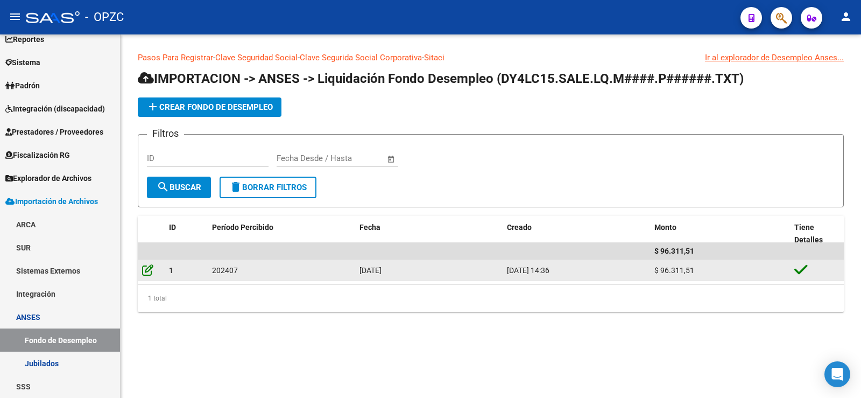
click at [150, 271] on icon at bounding box center [147, 270] width 11 height 12
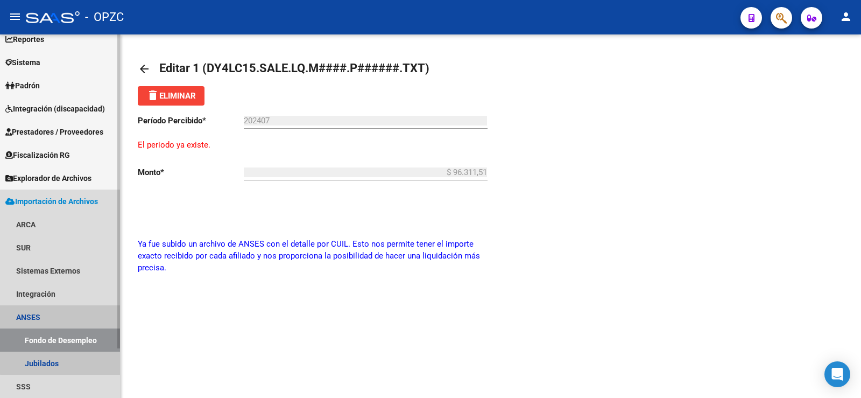
click at [68, 334] on link "Fondo de Desempleo" at bounding box center [60, 339] width 120 height 23
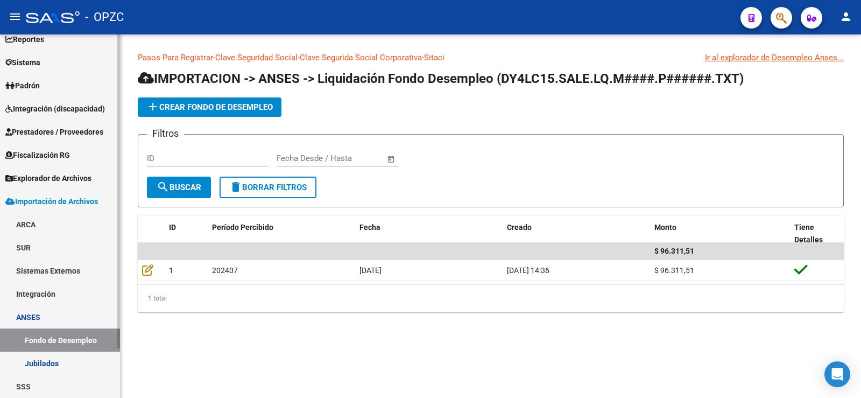
click at [66, 360] on link "Jubilados" at bounding box center [60, 362] width 120 height 23
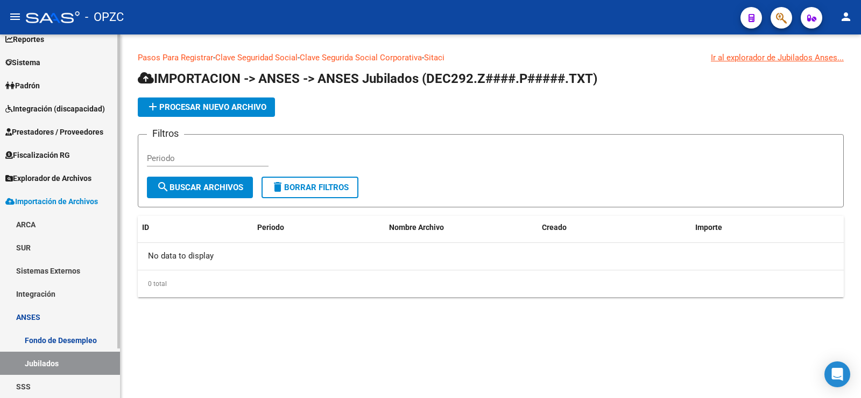
click at [33, 381] on link "SSS" at bounding box center [60, 385] width 120 height 23
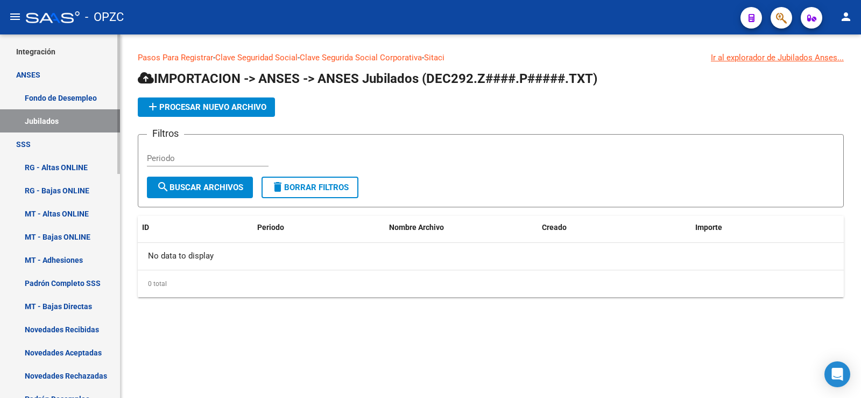
scroll to position [327, 0]
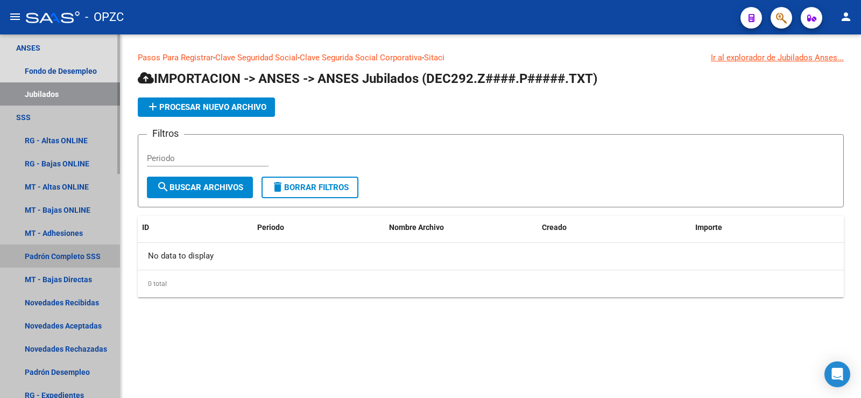
click at [69, 253] on link "Padrón Completo SSS" at bounding box center [60, 255] width 120 height 23
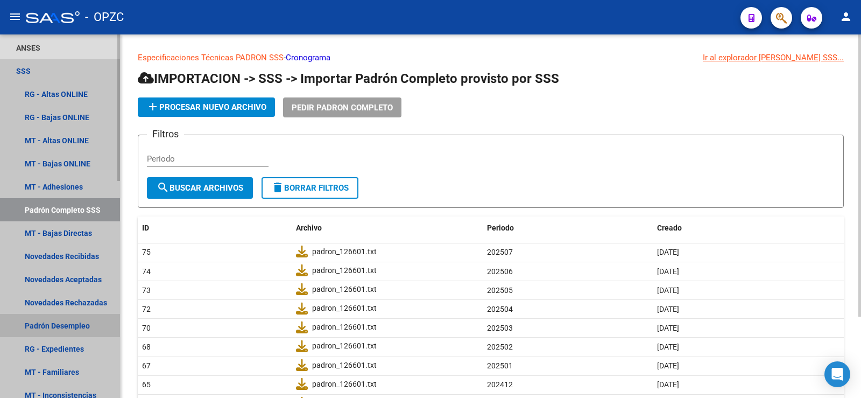
click at [60, 324] on link "Padrón Desempleo" at bounding box center [60, 325] width 120 height 23
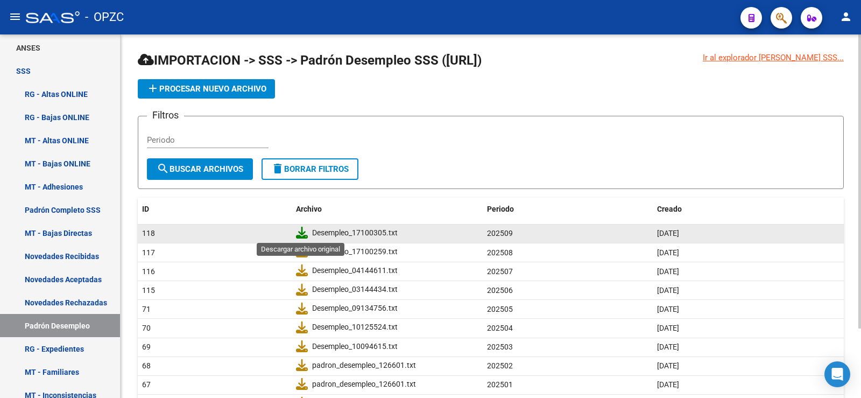
click at [300, 231] on icon at bounding box center [302, 232] width 12 height 12
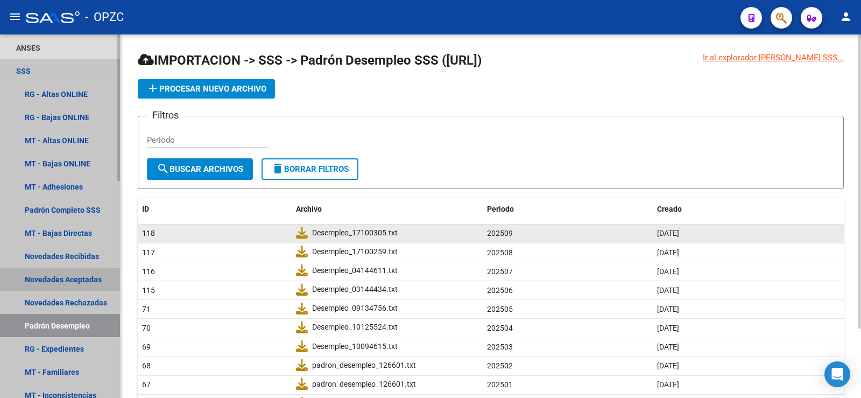
click at [75, 278] on link "Novedades Aceptadas" at bounding box center [60, 278] width 120 height 23
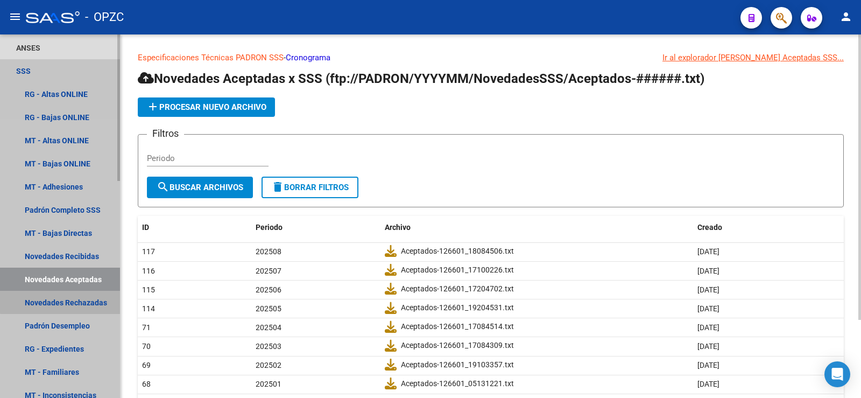
click at [77, 300] on link "Novedades Rechazadas" at bounding box center [60, 301] width 120 height 23
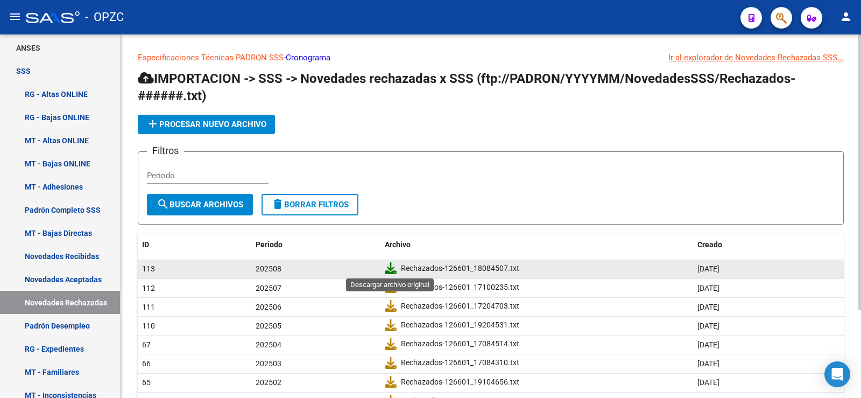
click at [389, 266] on icon at bounding box center [391, 268] width 12 height 12
click at [89, 235] on link "MT - Bajas Directas" at bounding box center [60, 232] width 120 height 23
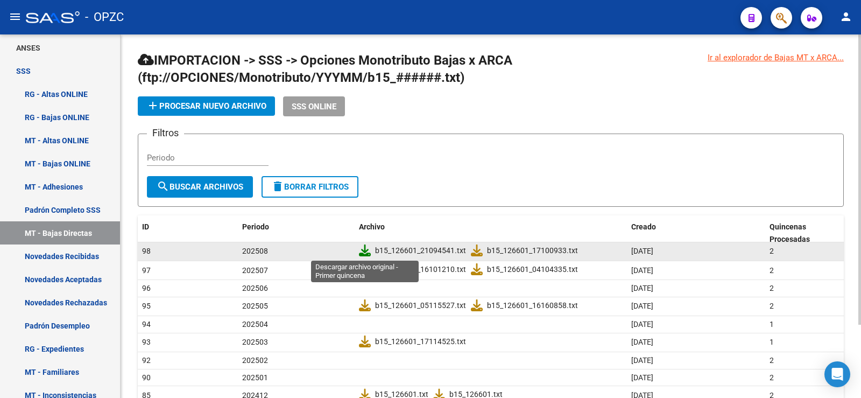
click at [362, 251] on icon at bounding box center [365, 250] width 12 height 12
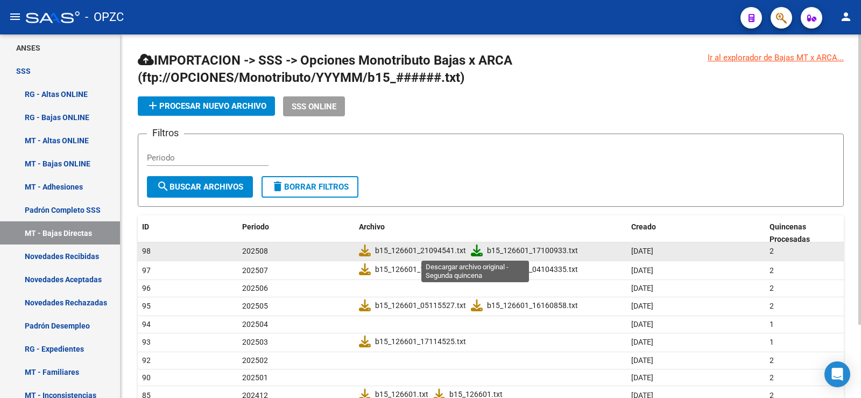
click at [474, 249] on icon at bounding box center [477, 250] width 12 height 12
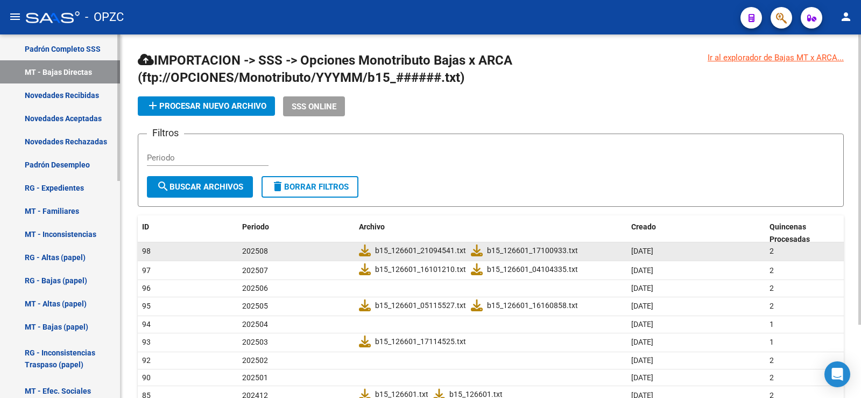
scroll to position [488, 0]
click at [67, 204] on link "MT - Familiares" at bounding box center [60, 210] width 120 height 23
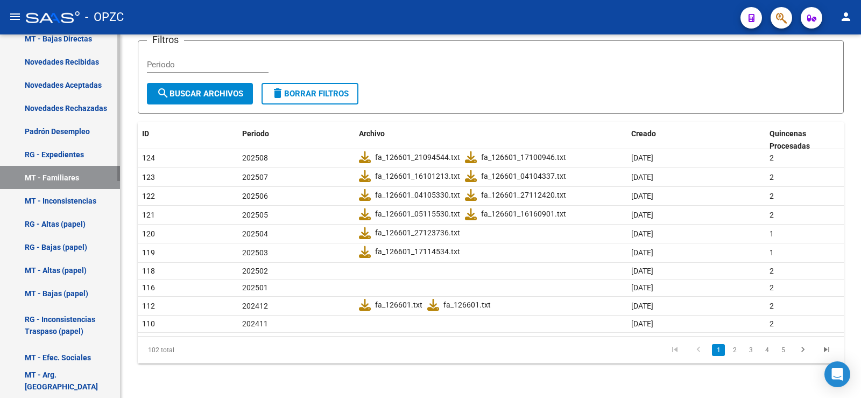
scroll to position [538, 0]
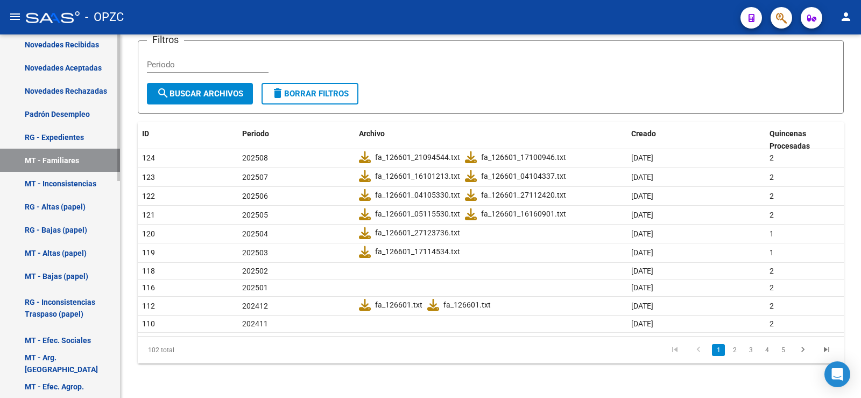
click at [60, 338] on link "MT - Efec. Sociales" at bounding box center [60, 339] width 120 height 23
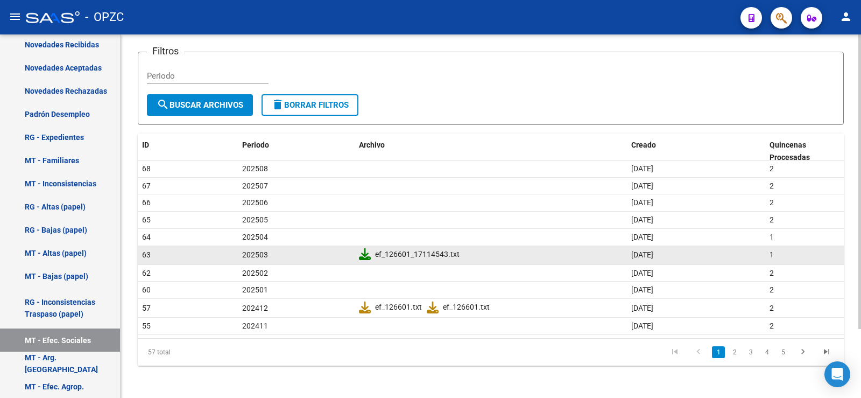
scroll to position [85, 0]
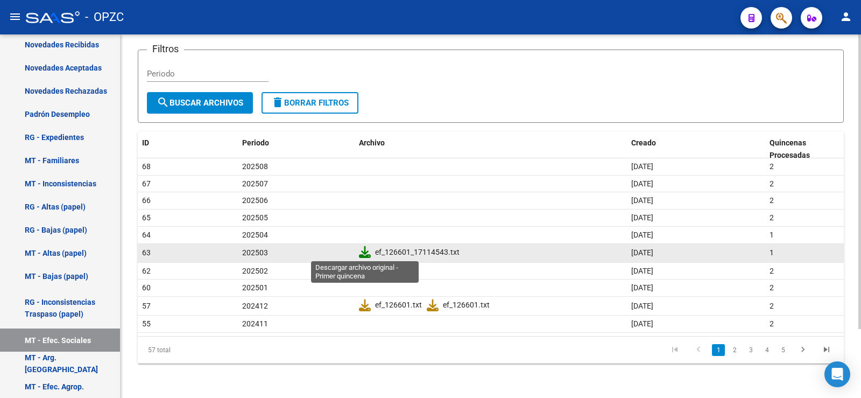
click at [362, 251] on icon at bounding box center [365, 252] width 12 height 12
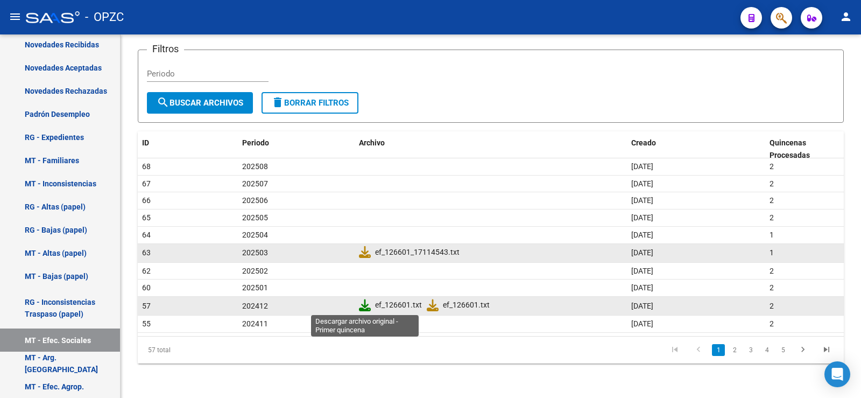
click at [367, 304] on icon at bounding box center [365, 305] width 12 height 12
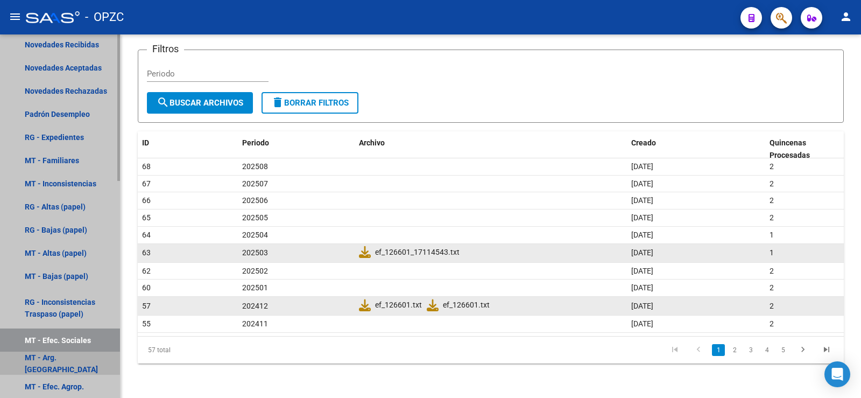
click at [59, 358] on link "MT - Arg. [GEOGRAPHIC_DATA]" at bounding box center [60, 362] width 120 height 23
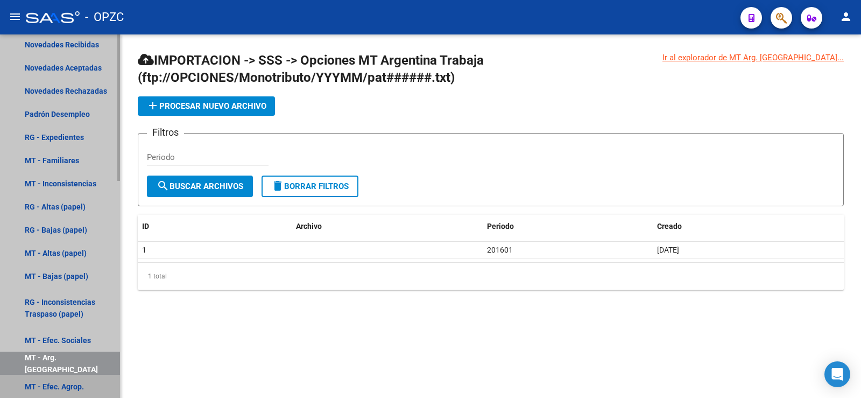
click at [56, 382] on link "MT - Efec. Agrop." at bounding box center [60, 385] width 120 height 23
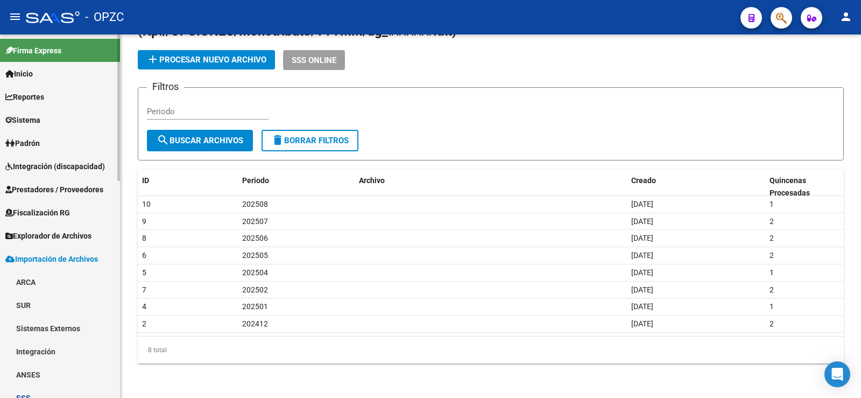
click at [40, 148] on span "Padrón" at bounding box center [22, 143] width 34 height 12
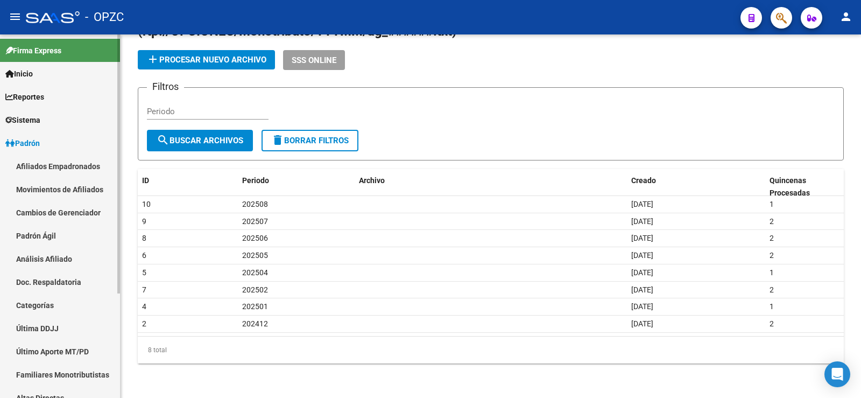
click at [41, 160] on link "Afiliados Empadronados" at bounding box center [60, 165] width 120 height 23
